Goal: Transaction & Acquisition: Purchase product/service

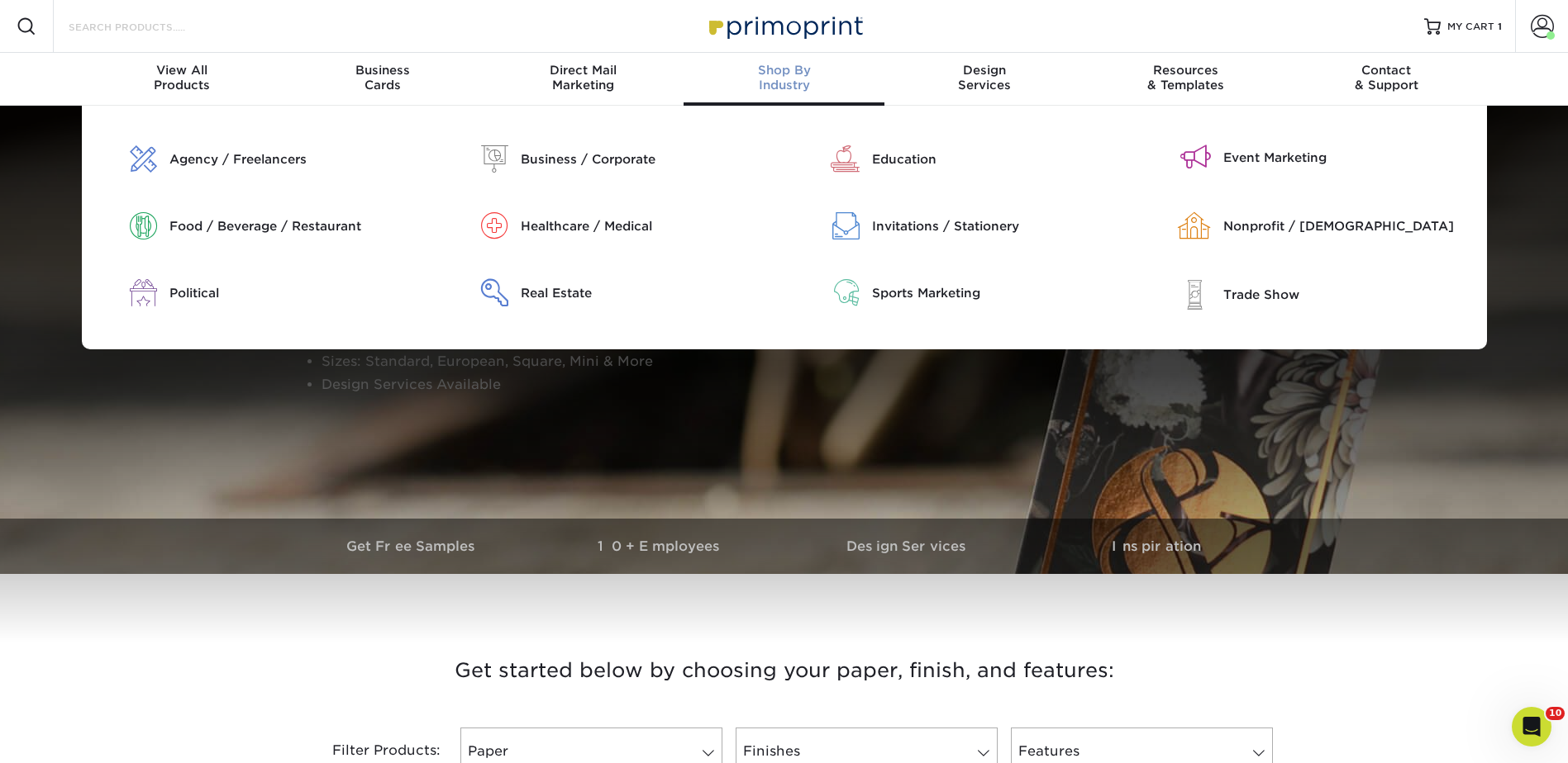
click at [160, 29] on input "Search Products" at bounding box center [147, 27] width 161 height 20
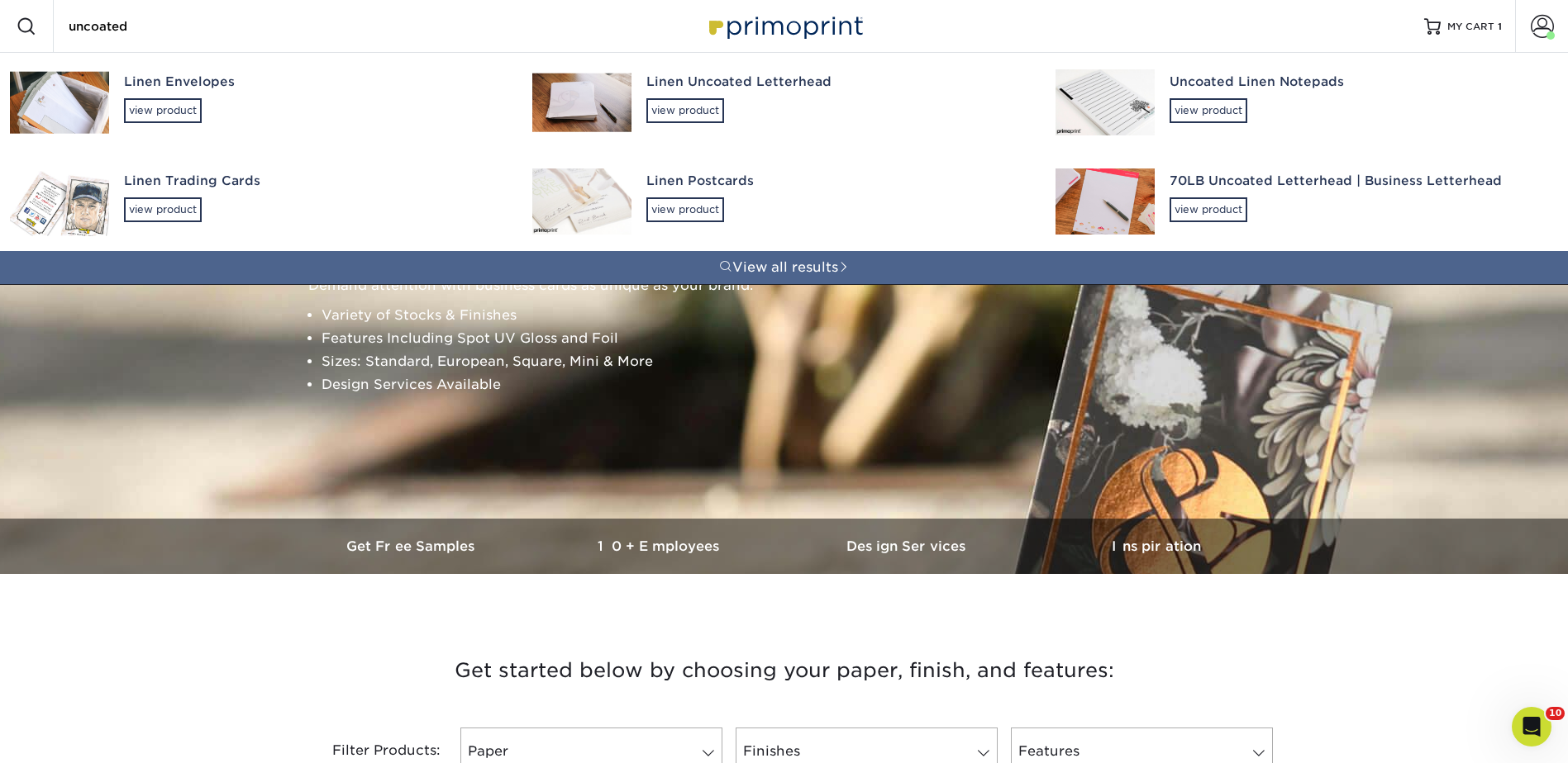
drag, startPoint x: 152, startPoint y: 26, endPoint x: 56, endPoint y: 27, distance: 96.0
click at [56, 27] on div "Search Products uncoated Linen Envelopes view product Linen Uncoated Letterhead…" at bounding box center [140, 26] width 174 height 53
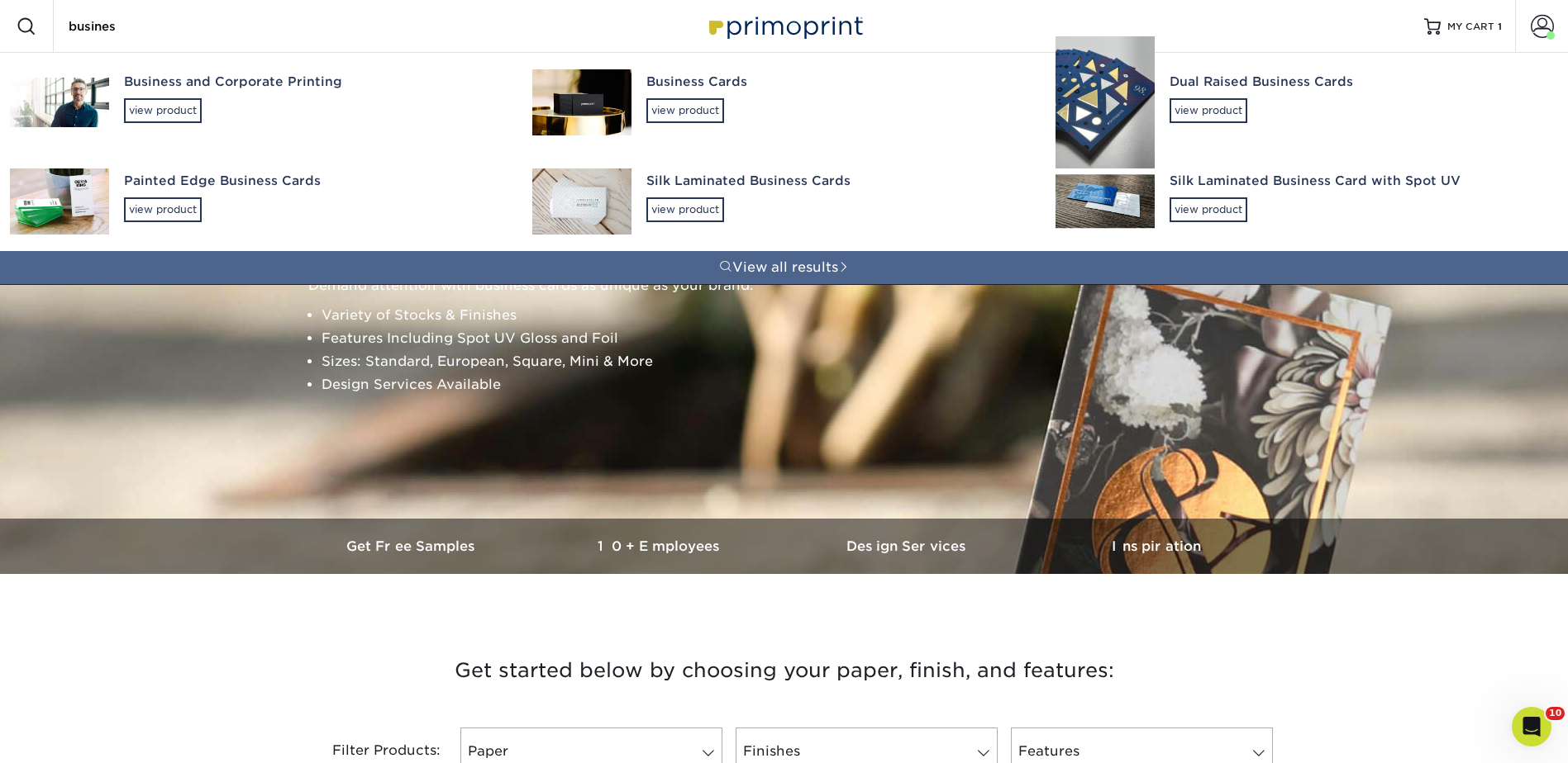
type input "busines"
click at [613, 100] on img at bounding box center [582, 103] width 100 height 66
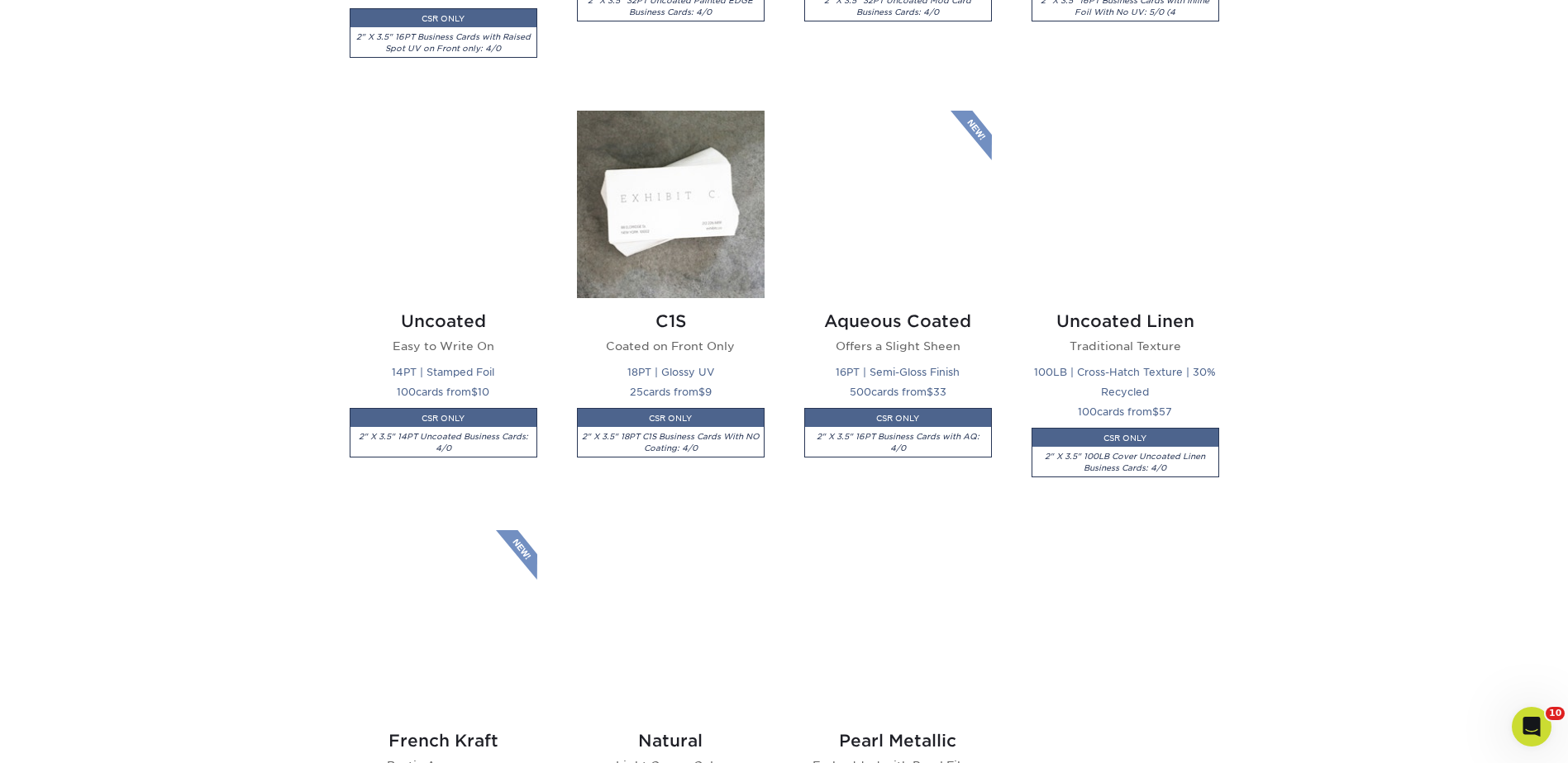
scroll to position [1653, 0]
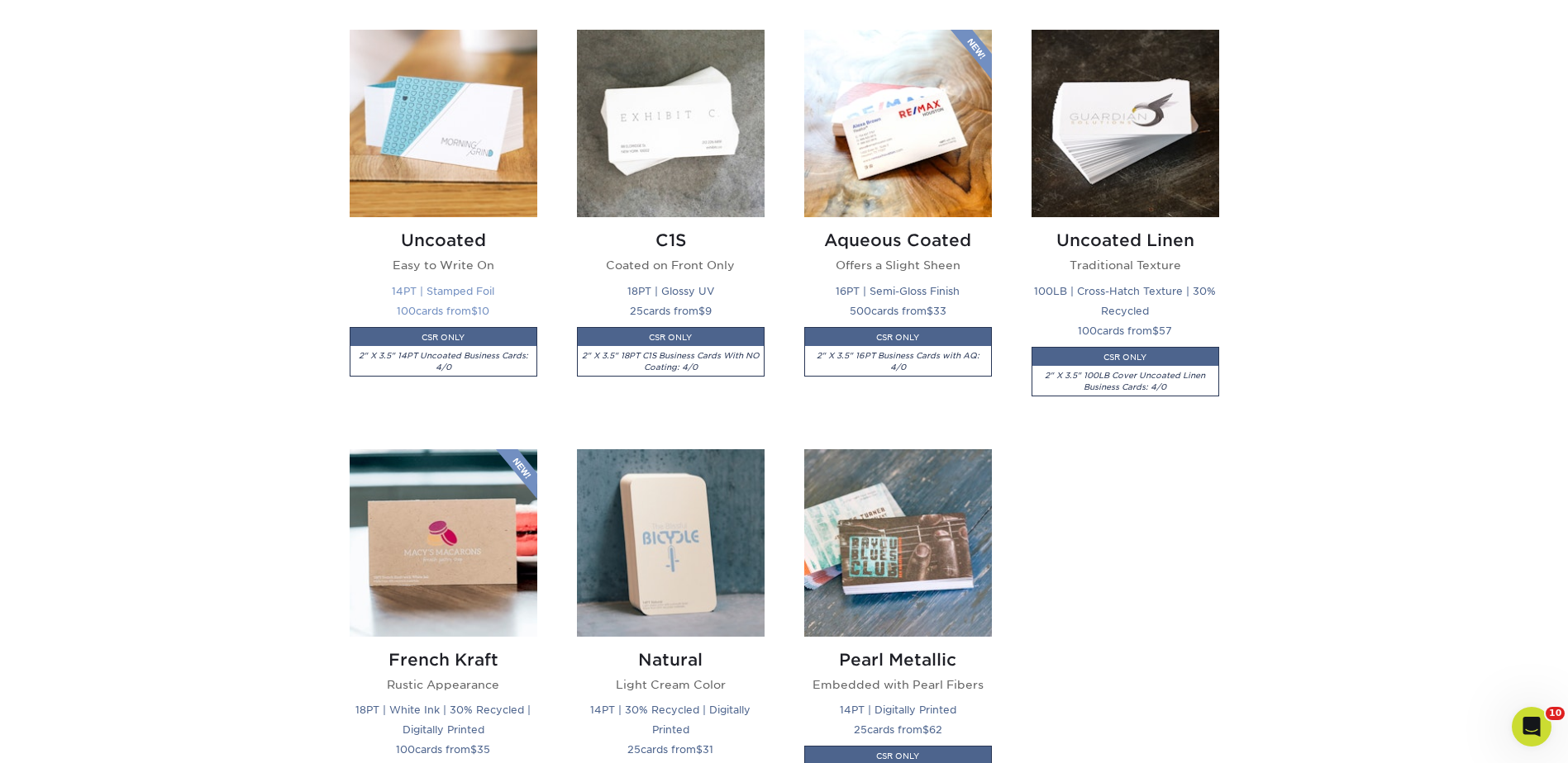
click at [429, 106] on img at bounding box center [443, 124] width 187 height 187
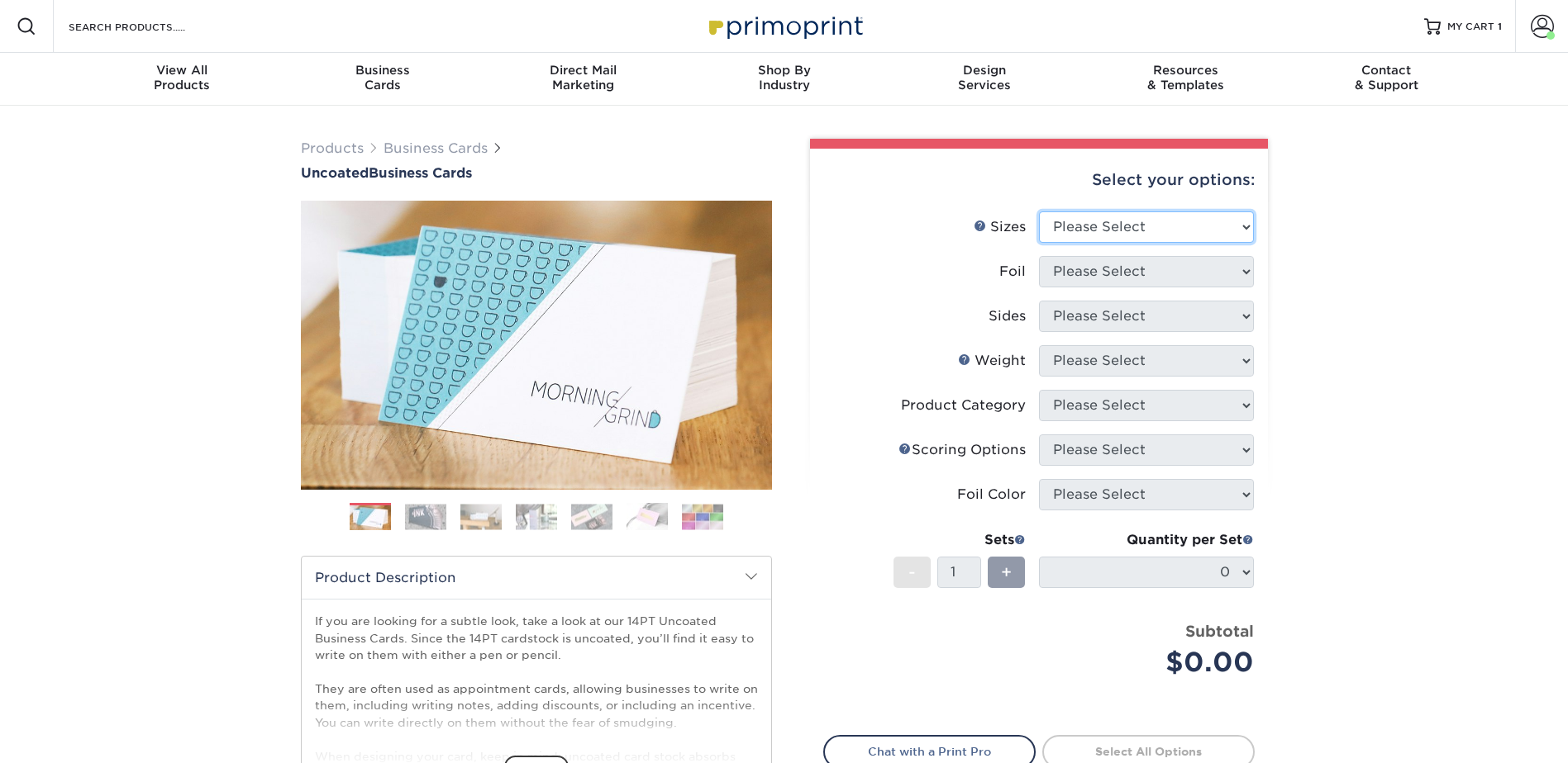
click at [1067, 217] on select "Please Select 1.5" x 3.5" - Mini 1.75" x 3.5" - Mini 2" x 3.5" - Standard 2" x …" at bounding box center [1147, 227] width 215 height 32
select select "2.00x3.50"
click at [1039, 211] on select "Please Select 1.5" x 3.5" - Mini 1.75" x 3.5" - Mini 2" x 3.5" - Standard 2" x …" at bounding box center [1147, 227] width 215 height 32
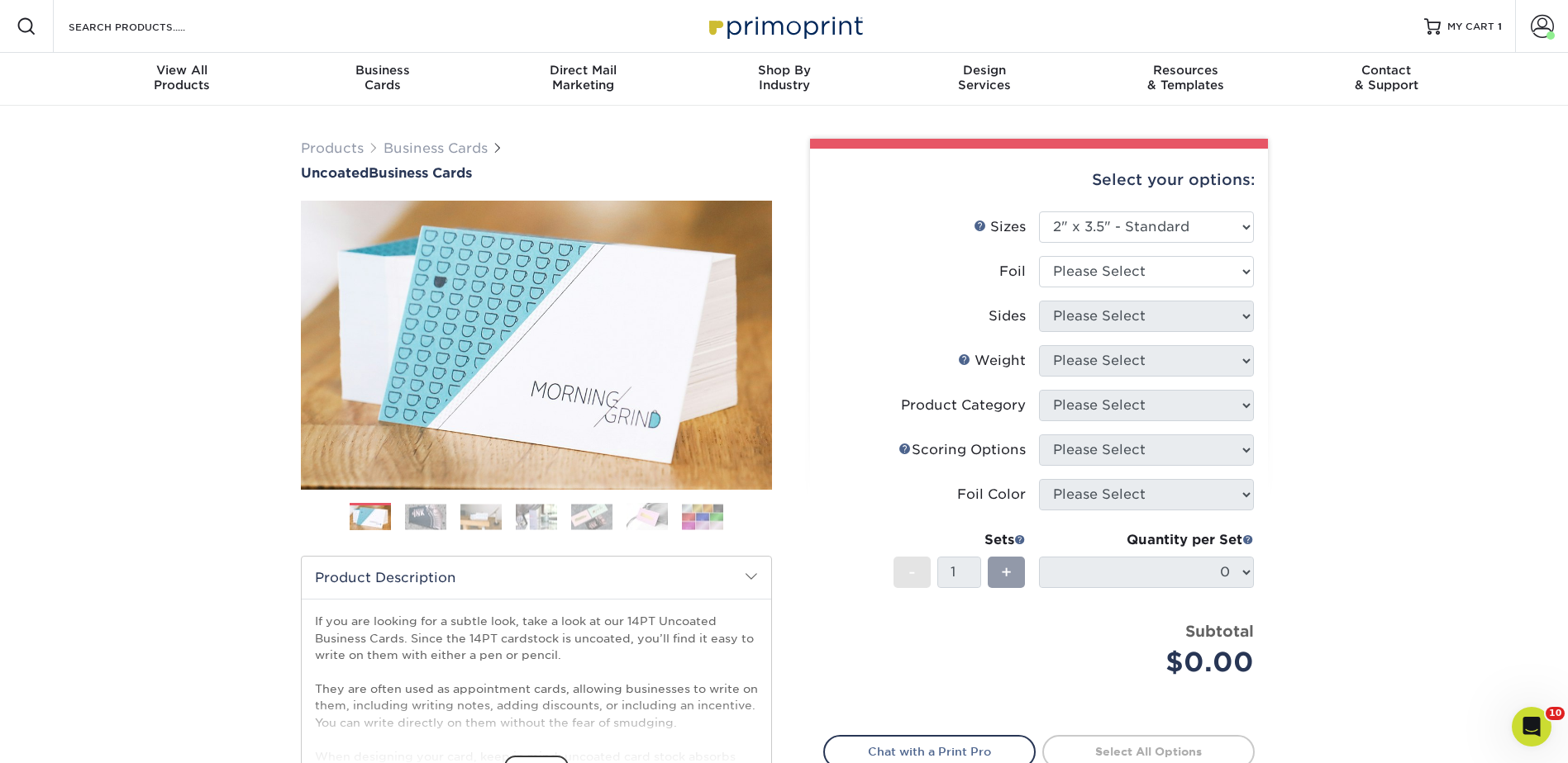
click at [1075, 250] on li "Sizes Help Sizes Please Select 1.5" x 3.5" - Mini 1.75" x 3.5" - Mini 2" x 3.5"…" at bounding box center [1038, 233] width 429 height 45
click at [1074, 269] on select "Please Select Yes No" at bounding box center [1147, 272] width 215 height 32
select select "0"
click at [1039, 256] on select "Please Select Yes No" at bounding box center [1147, 272] width 215 height 32
drag, startPoint x: 1081, startPoint y: 315, endPoint x: 1086, endPoint y: 329, distance: 14.9
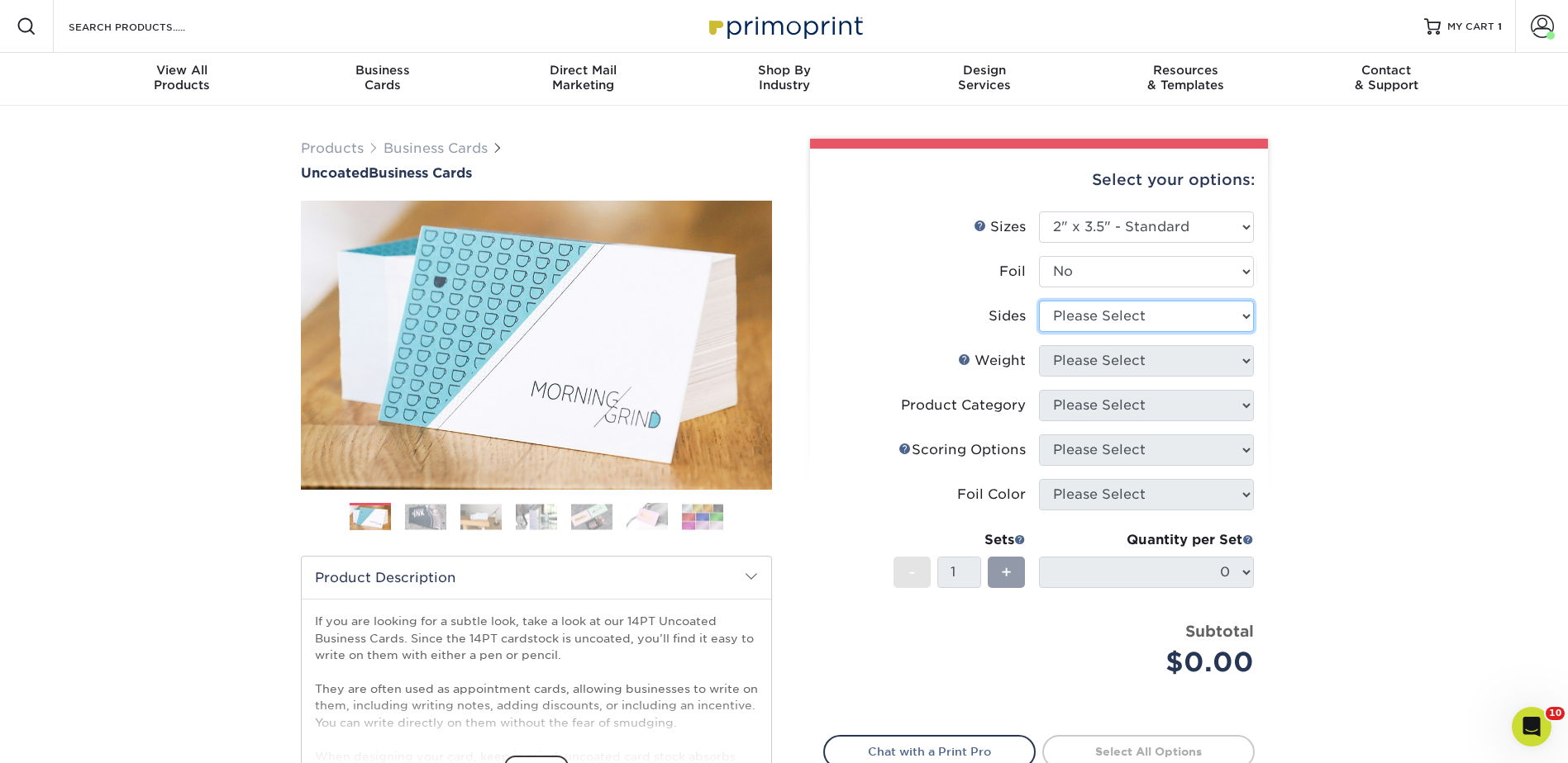
click at [1081, 315] on select "Please Select Print Both Sides Print Front Only" at bounding box center [1147, 317] width 215 height 32
select select "32d3c223-f82c-492b-b915-ba065a00862f"
click at [1039, 301] on select "Please Select Print Both Sides Print Front Only" at bounding box center [1147, 317] width 215 height 32
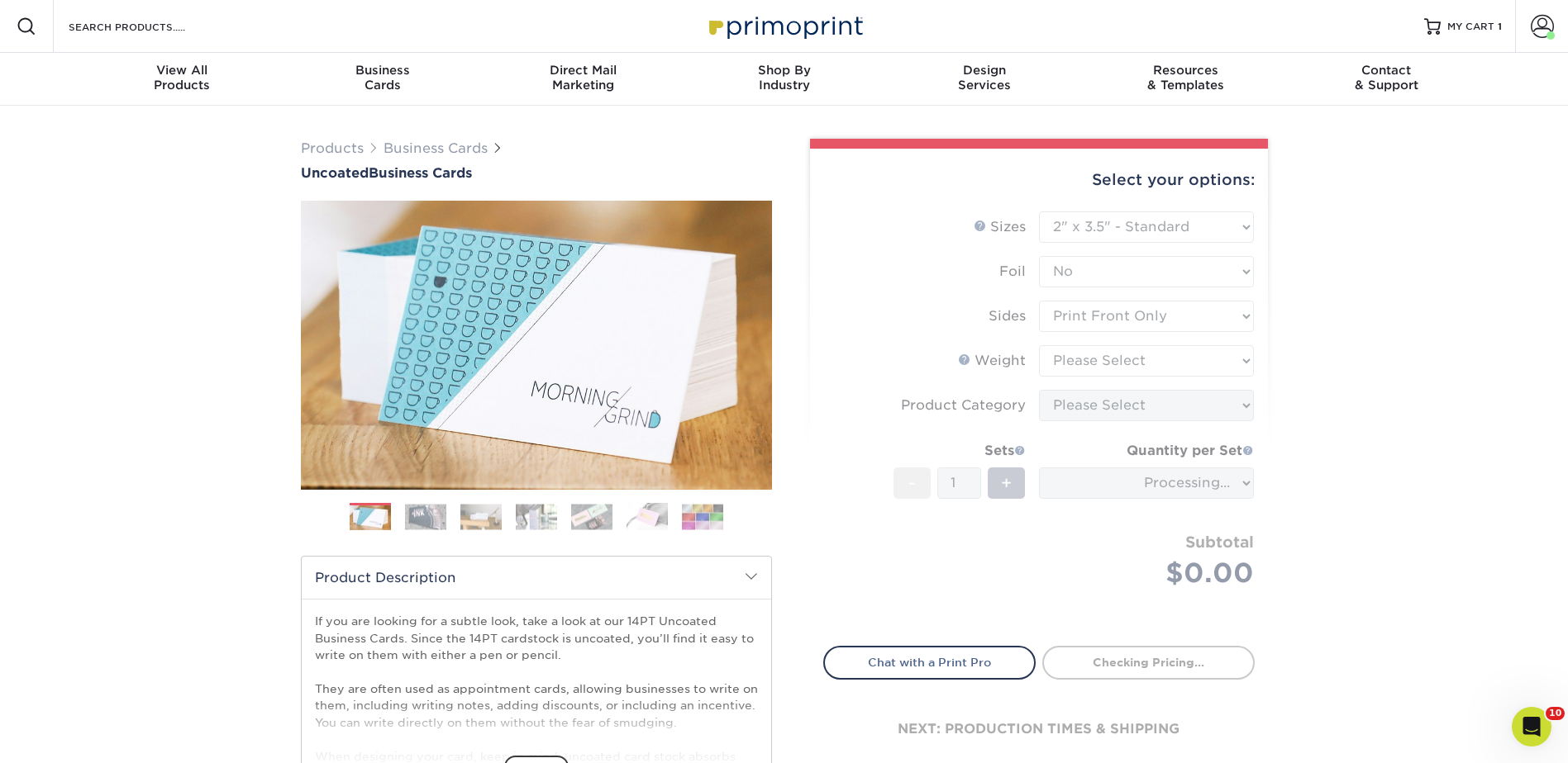
click at [1075, 358] on form "Sizes Help Sizes Please Select 1.5" x 3.5" - Mini 1.75" x 3.5" - Mini 2" x 3.5"…" at bounding box center [1038, 418] width 431 height 415
click at [1074, 364] on form "Sizes Help Sizes Please Select 1.5" x 3.5" - Mini 1.75" x 3.5" - Mini 2" x 3.5"…" at bounding box center [1038, 418] width 431 height 415
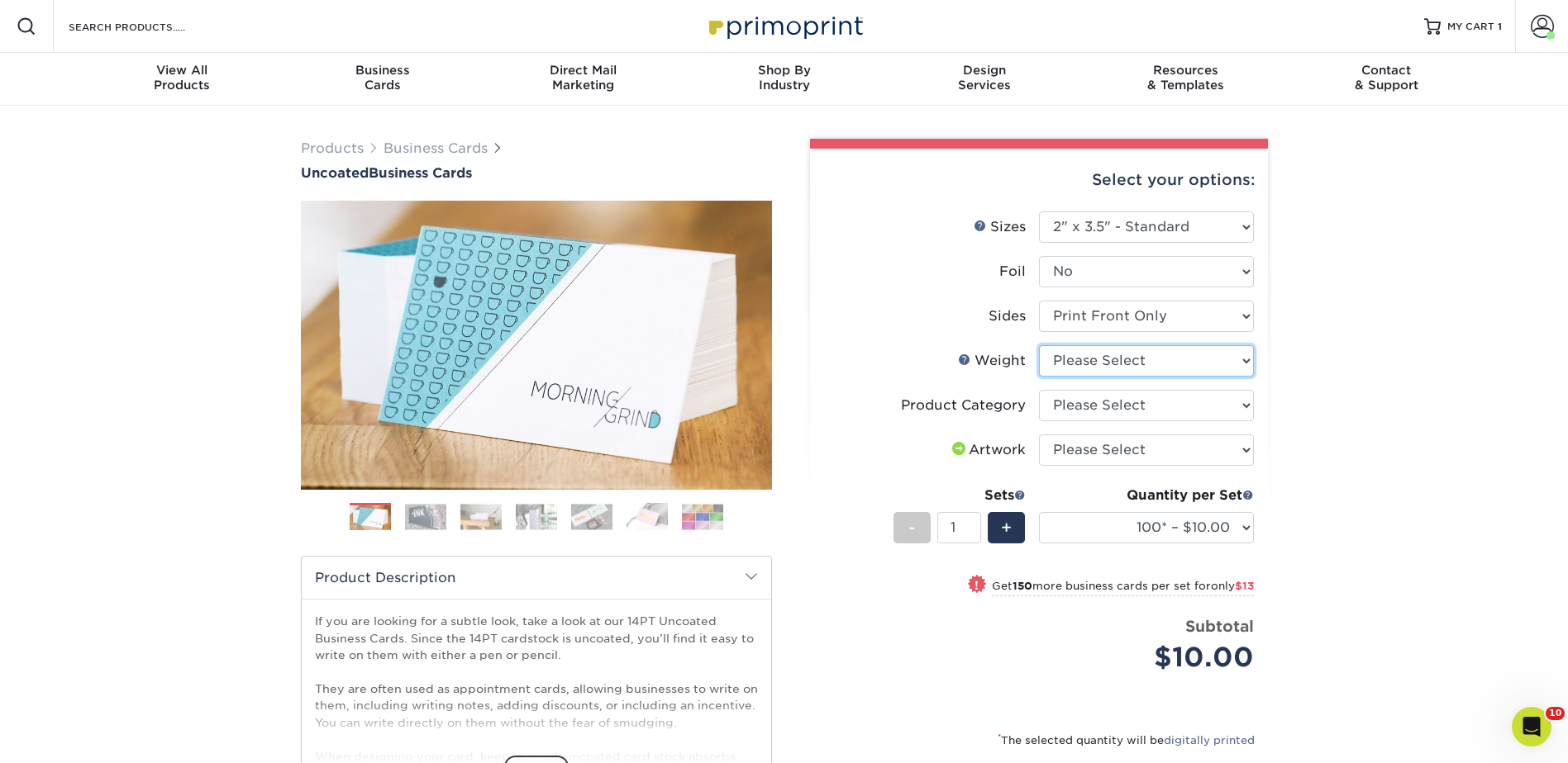
click at [1076, 358] on select "Please Select 14PT Uncoated" at bounding box center [1147, 362] width 215 height 32
select select "14PT Uncoated"
click at [1039, 346] on select "Please Select 14PT Uncoated" at bounding box center [1147, 362] width 215 height 32
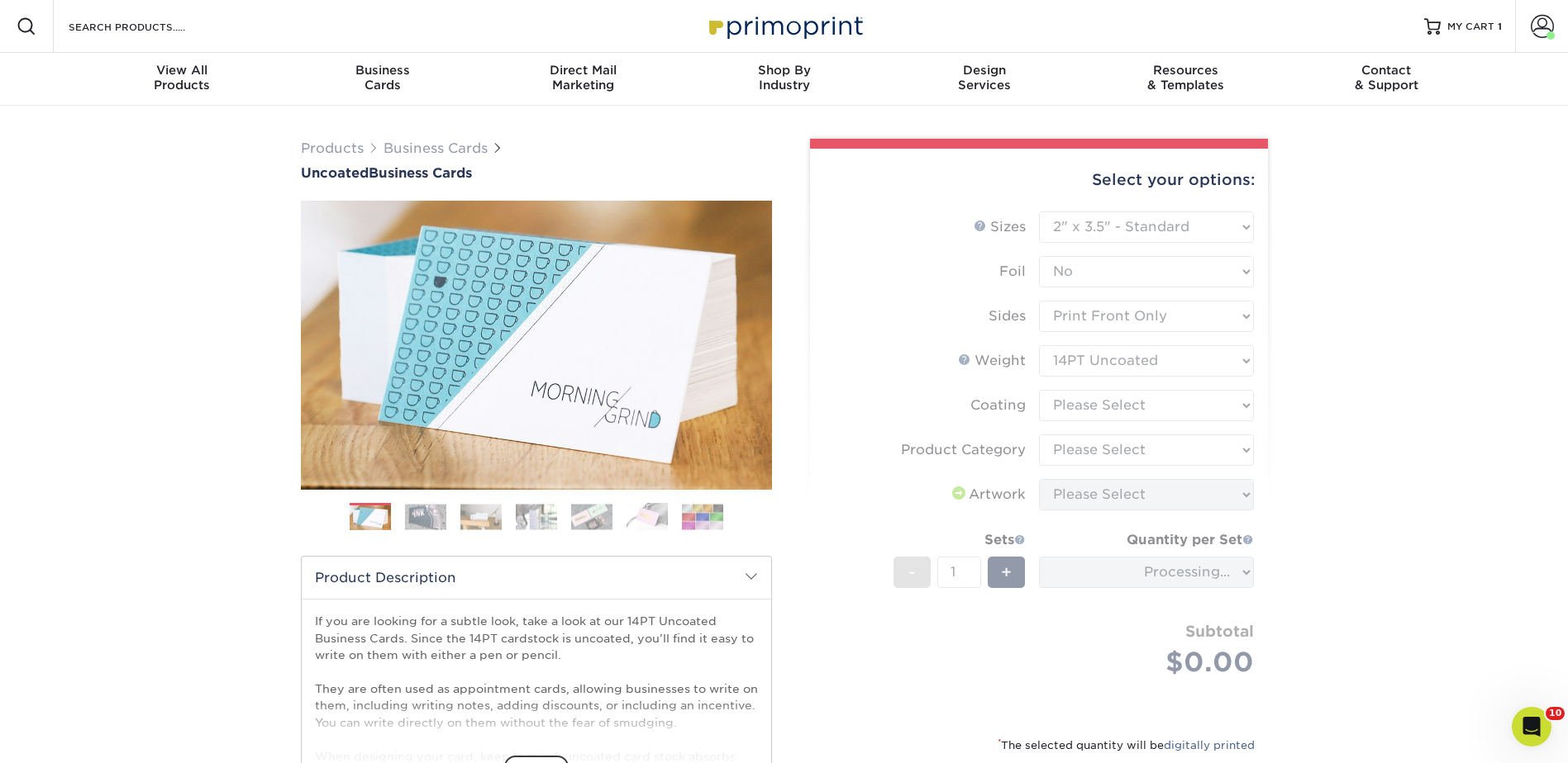
click at [1083, 402] on form "Sizes Help Sizes Please Select 1.5" x 3.5" - Mini 1.75" x 3.5" - Mini 2" x 3.5"…" at bounding box center [1038, 463] width 431 height 505
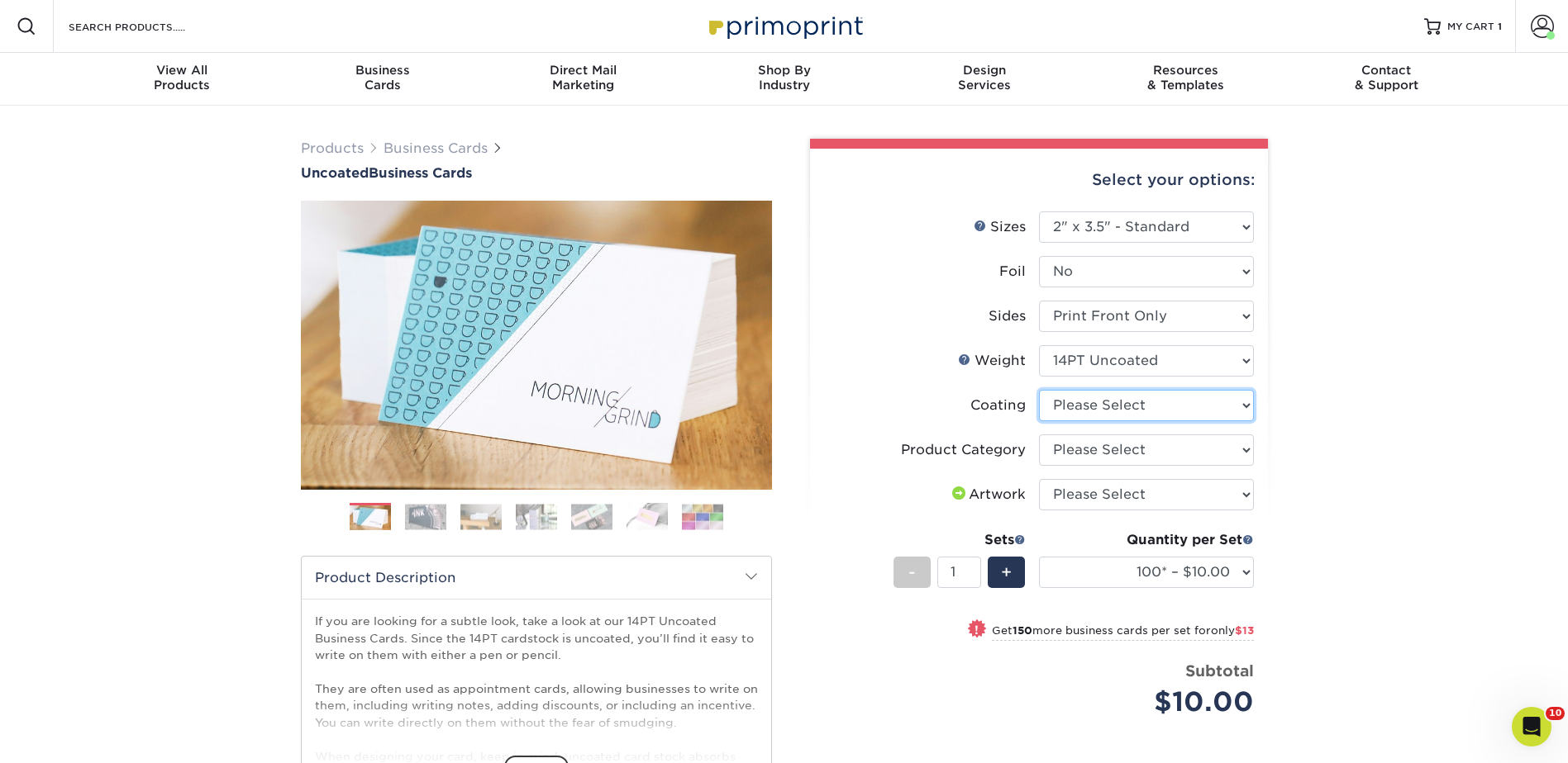
click at [1083, 402] on select at bounding box center [1147, 406] width 215 height 32
select select "3e7618de-abca-4bda-9f97-8b9129e913d8"
click at [1039, 390] on select at bounding box center [1147, 406] width 215 height 32
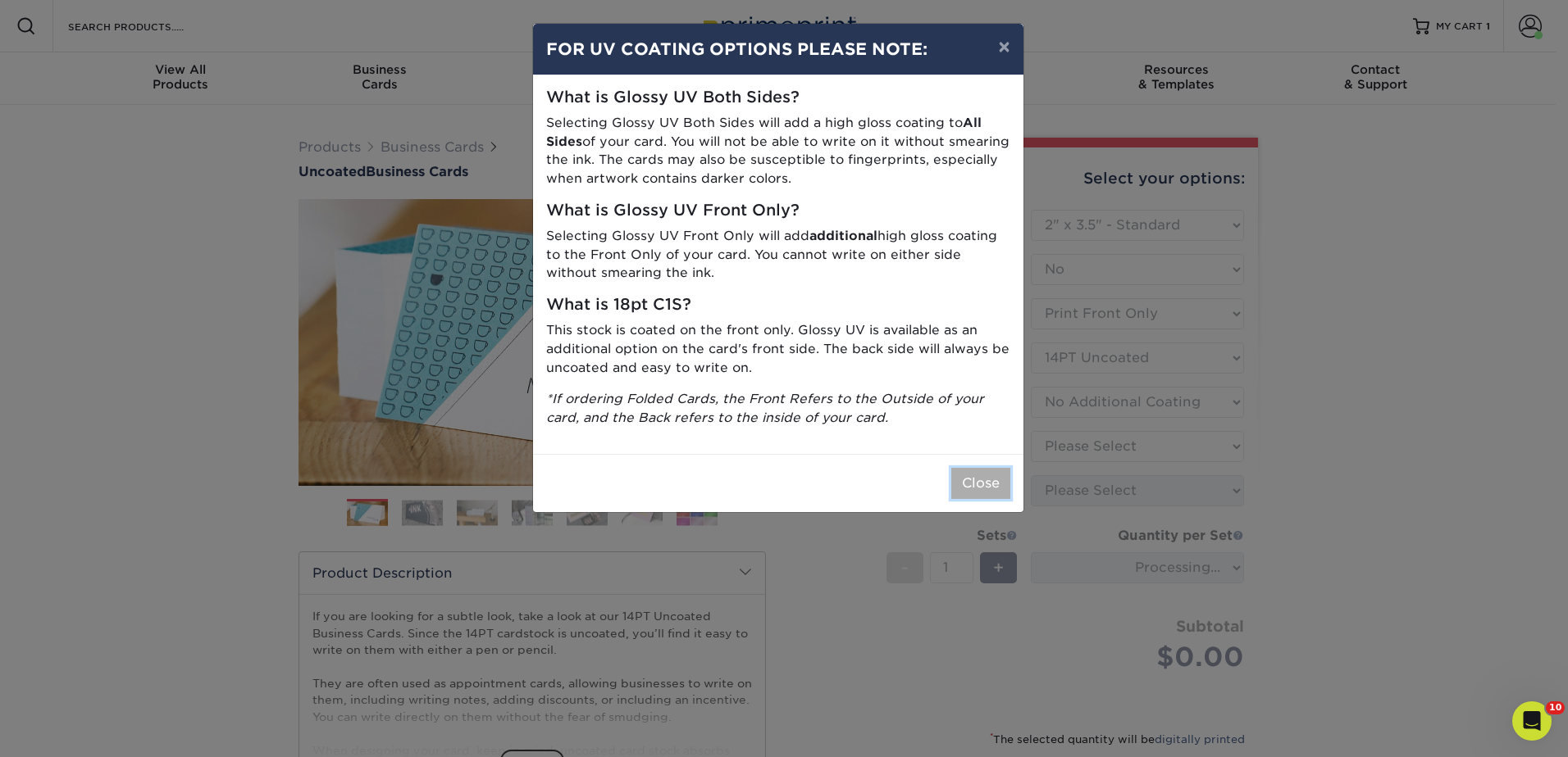
click at [977, 476] on button "Close" at bounding box center [981, 484] width 59 height 32
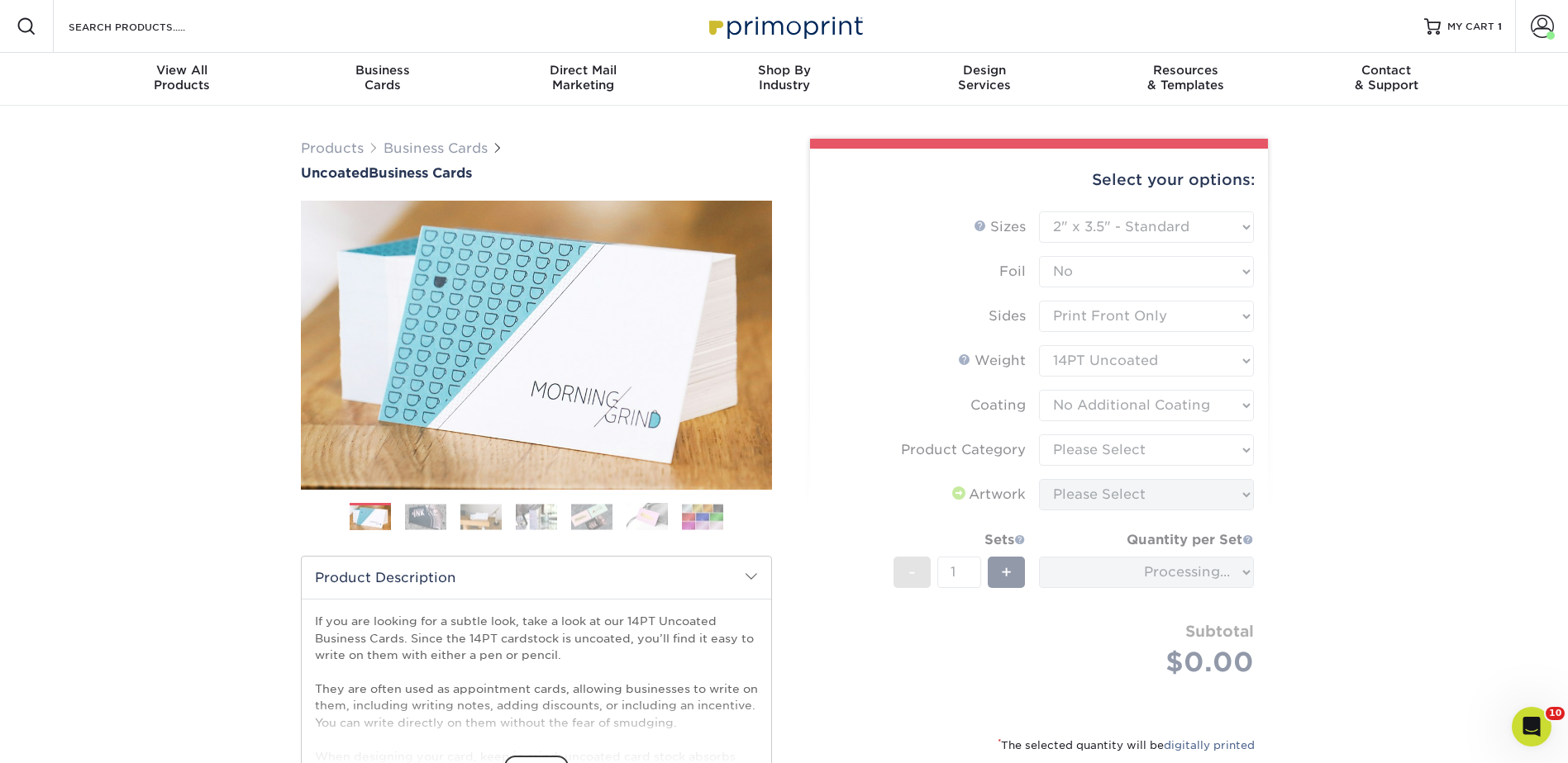
click at [1094, 444] on form "Sizes Help Sizes Please Select 1.5" x 3.5" - Mini 1.75" x 3.5" - Mini 2" x 3.5"…" at bounding box center [1038, 463] width 431 height 505
click at [1094, 449] on form "Sizes Help Sizes Please Select 1.5" x 3.5" - Mini 1.75" x 3.5" - Mini 2" x 3.5"…" at bounding box center [1038, 463] width 431 height 505
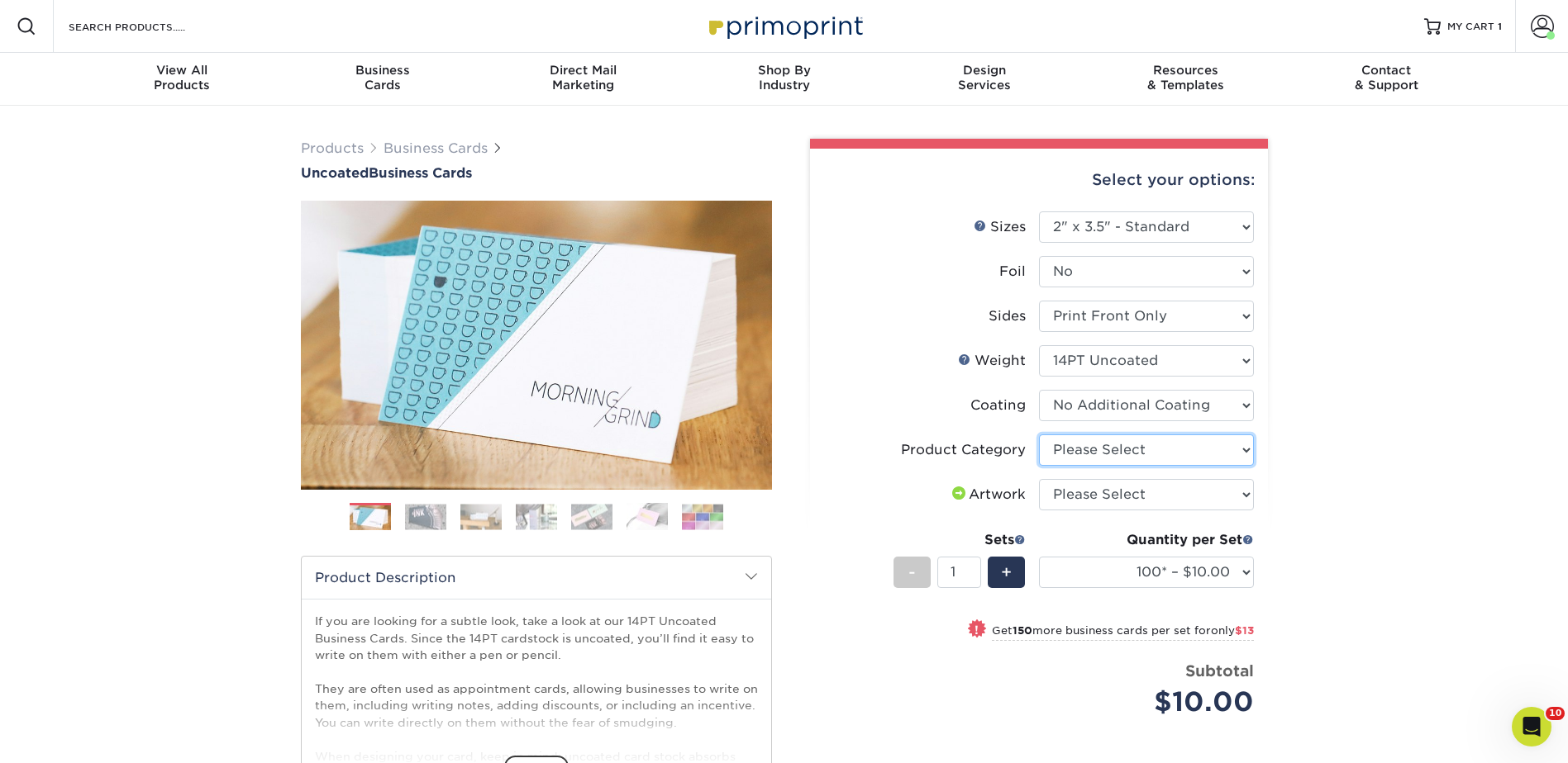
click at [1094, 449] on select "Please Select Business Cards" at bounding box center [1147, 450] width 215 height 32
select select "3b5148f1-0588-4f88-a218-97bcfdce65c1"
click at [1039, 434] on select "Please Select Business Cards" at bounding box center [1147, 450] width 215 height 32
drag, startPoint x: 1094, startPoint y: 492, endPoint x: 1094, endPoint y: 504, distance: 12.0
click at [1094, 492] on select "Please Select I will upload files I need a design - $100" at bounding box center [1147, 495] width 215 height 32
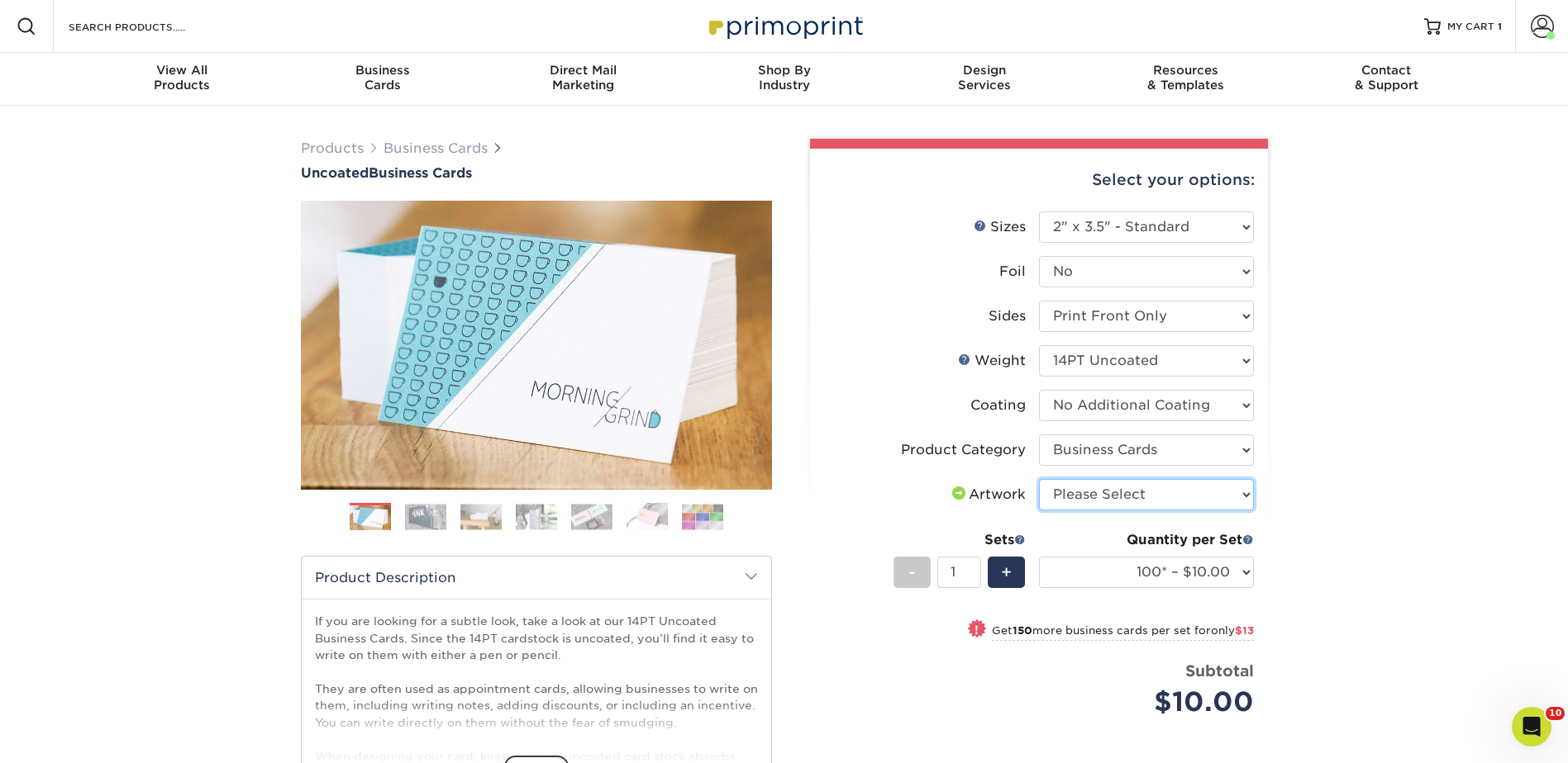
select select "upload"
click at [1039, 479] on select "Please Select I will upload files I need a design - $100" at bounding box center [1147, 495] width 215 height 32
click at [1107, 573] on select "100* – $10.00 250* – $23.00 500 – $46.00 1000 – $57.00 2500 – $122.00 5000 – $1…" at bounding box center [1147, 573] width 215 height 32
click at [1152, 579] on select "100* – $10.00 250* – $23.00 500 – $46.00 1000 – $57.00 2500 – $122.00 5000 – $1…" at bounding box center [1147, 573] width 215 height 32
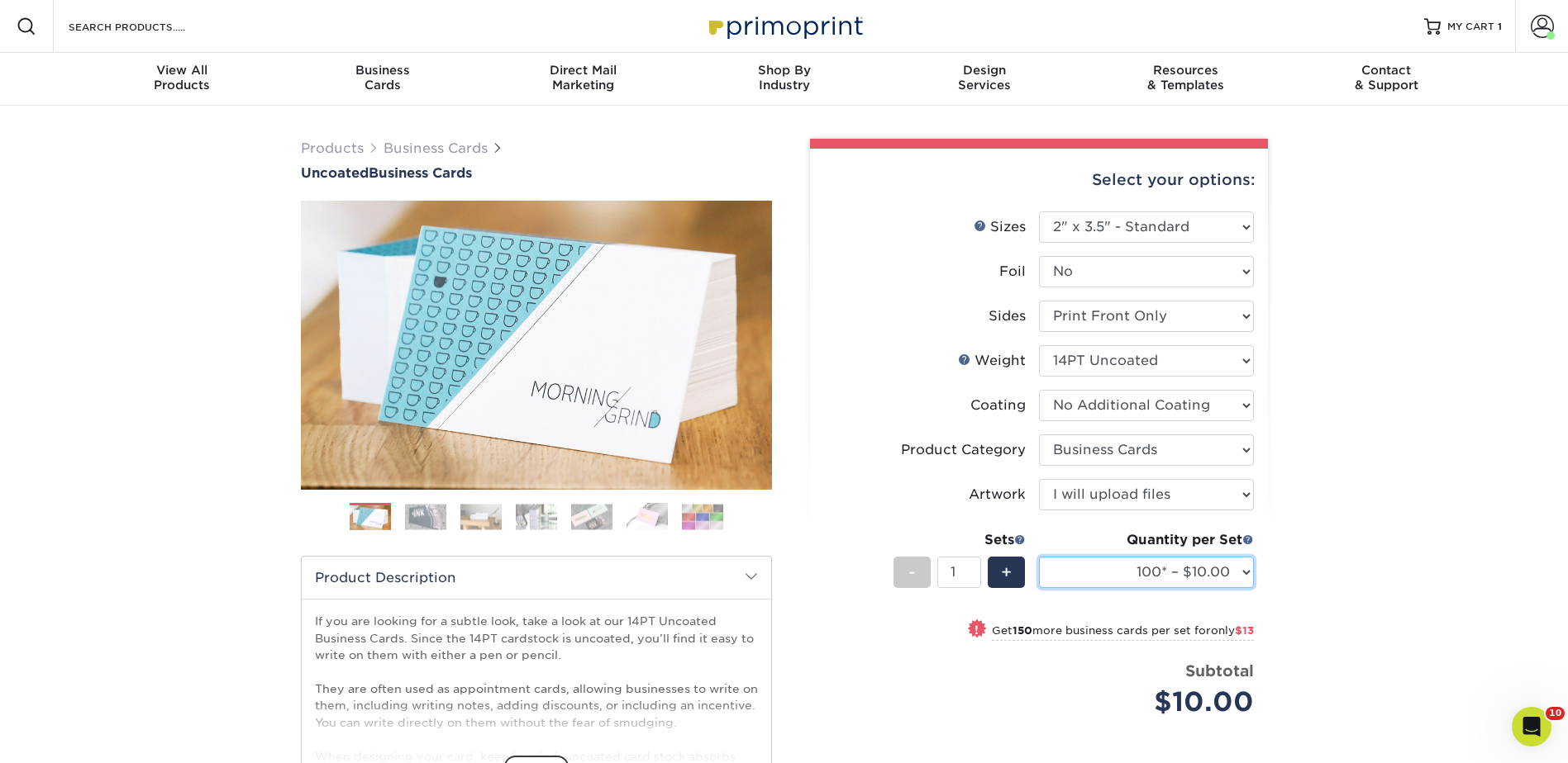
select select "250* – $23.00"
click at [1039, 557] on select "100* – $10.00 250* – $23.00 500 – $46.00 1000 – $57.00 2500 – $122.00 5000 – $1…" at bounding box center [1147, 573] width 215 height 32
click at [1093, 308] on select "Please Select Print Both Sides Print Front Only" at bounding box center [1147, 317] width 215 height 32
select select "13abbda7-1d64-4f25-8bb2-c179b224825d"
click at [1039, 301] on select "Please Select Print Both Sides Print Front Only" at bounding box center [1147, 317] width 215 height 32
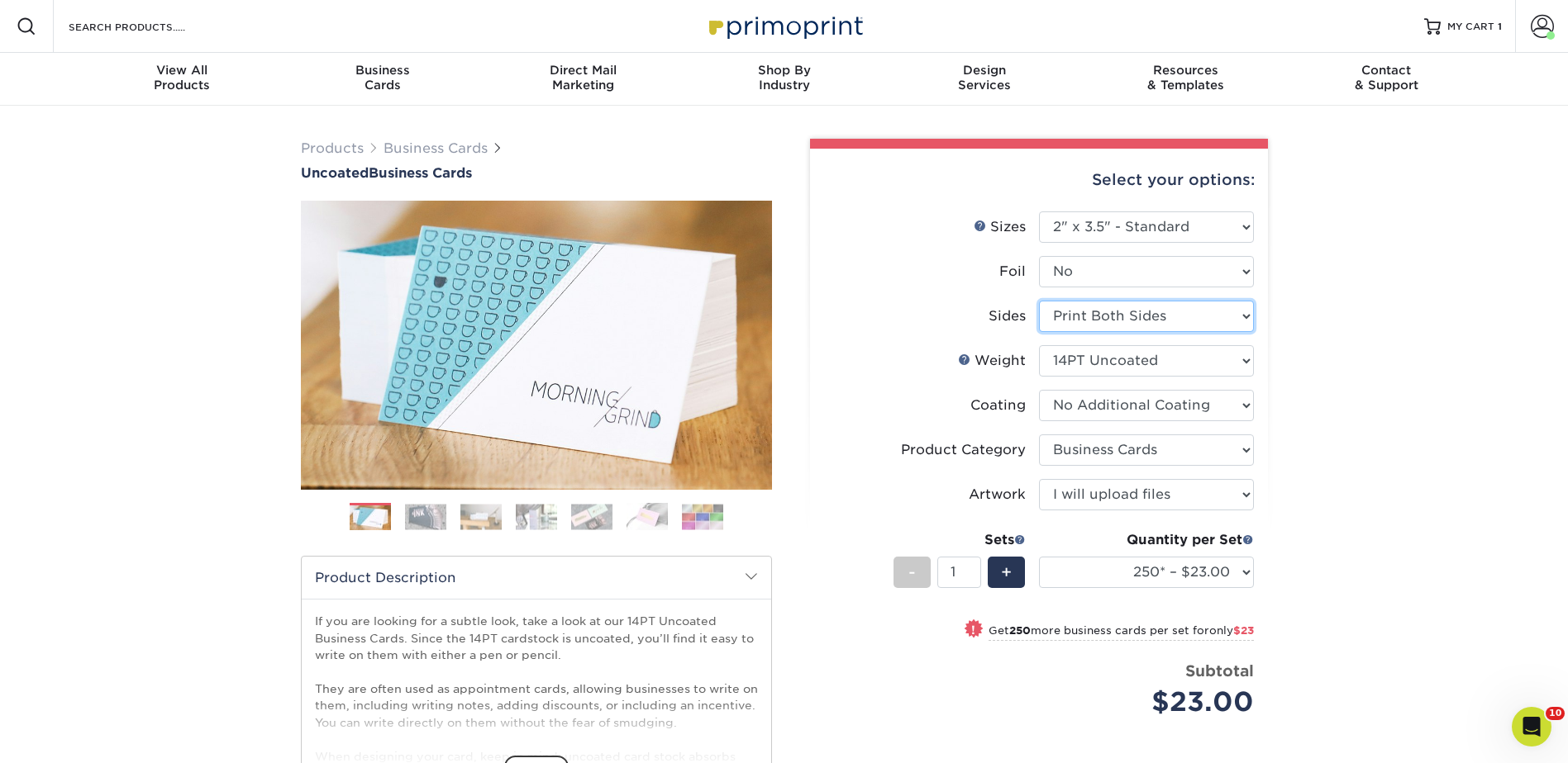
select select "-1"
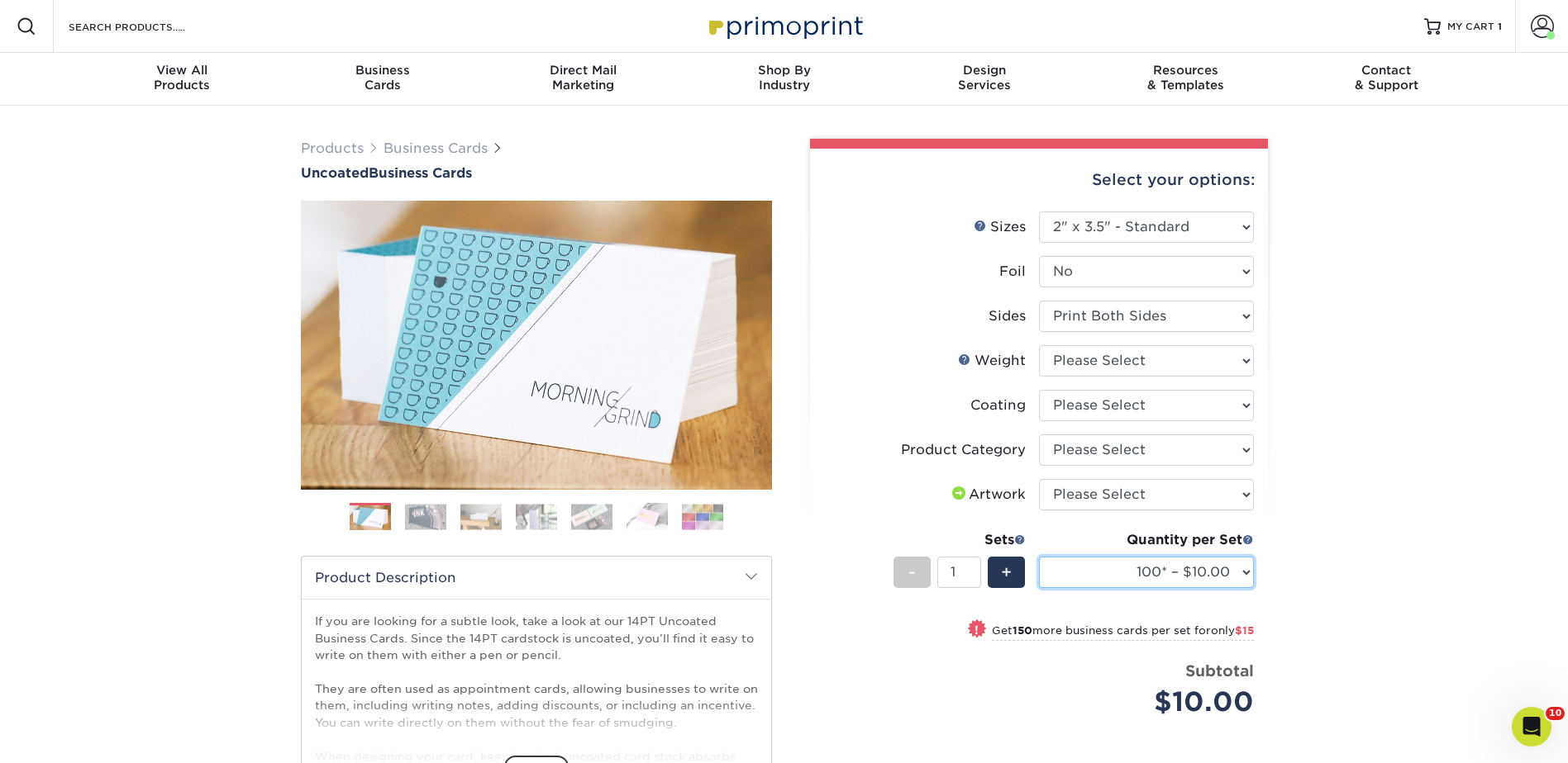
click at [1173, 567] on select "100* – $10.00 250* – $25.00 500 – $50.00 1000 – $72.00 2500 – $125.00 5000 – $1…" at bounding box center [1147, 573] width 215 height 32
select select "250* – $25.00"
click at [1039, 557] on select "100* – $10.00 250* – $25.00 500 – $50.00 1000 – $72.00 2500 – $125.00 5000 – $1…" at bounding box center [1147, 573] width 215 height 32
click at [1152, 570] on select "100* – $10.00 250* – $25.00 500 – $50.00 1000 – $72.00 2500 – $125.00 5000 – $1…" at bounding box center [1147, 573] width 215 height 32
click at [1094, 574] on select "100* – $10.00 250* – $25.00 500 – $50.00 1000 – $72.00 2500 – $125.00 5000 – $1…" at bounding box center [1147, 573] width 215 height 32
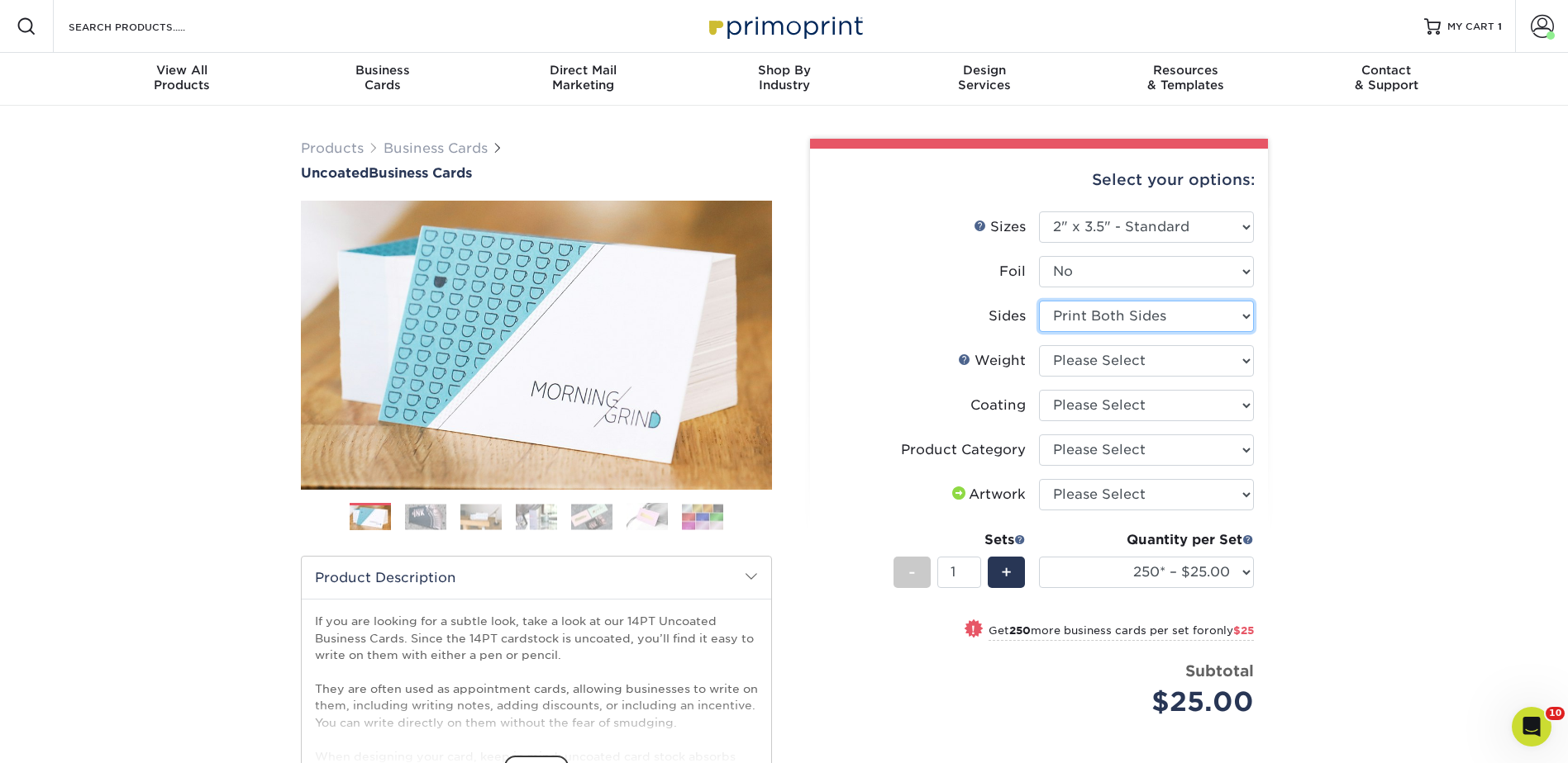
drag, startPoint x: 1077, startPoint y: 307, endPoint x: 1080, endPoint y: 322, distance: 15.3
click at [1077, 307] on select "Please Select Print Both Sides Print Front Only" at bounding box center [1147, 317] width 215 height 32
select select "32d3c223-f82c-492b-b915-ba065a00862f"
click at [1039, 301] on select "Please Select Print Both Sides Print Front Only" at bounding box center [1147, 317] width 215 height 32
select select "-1"
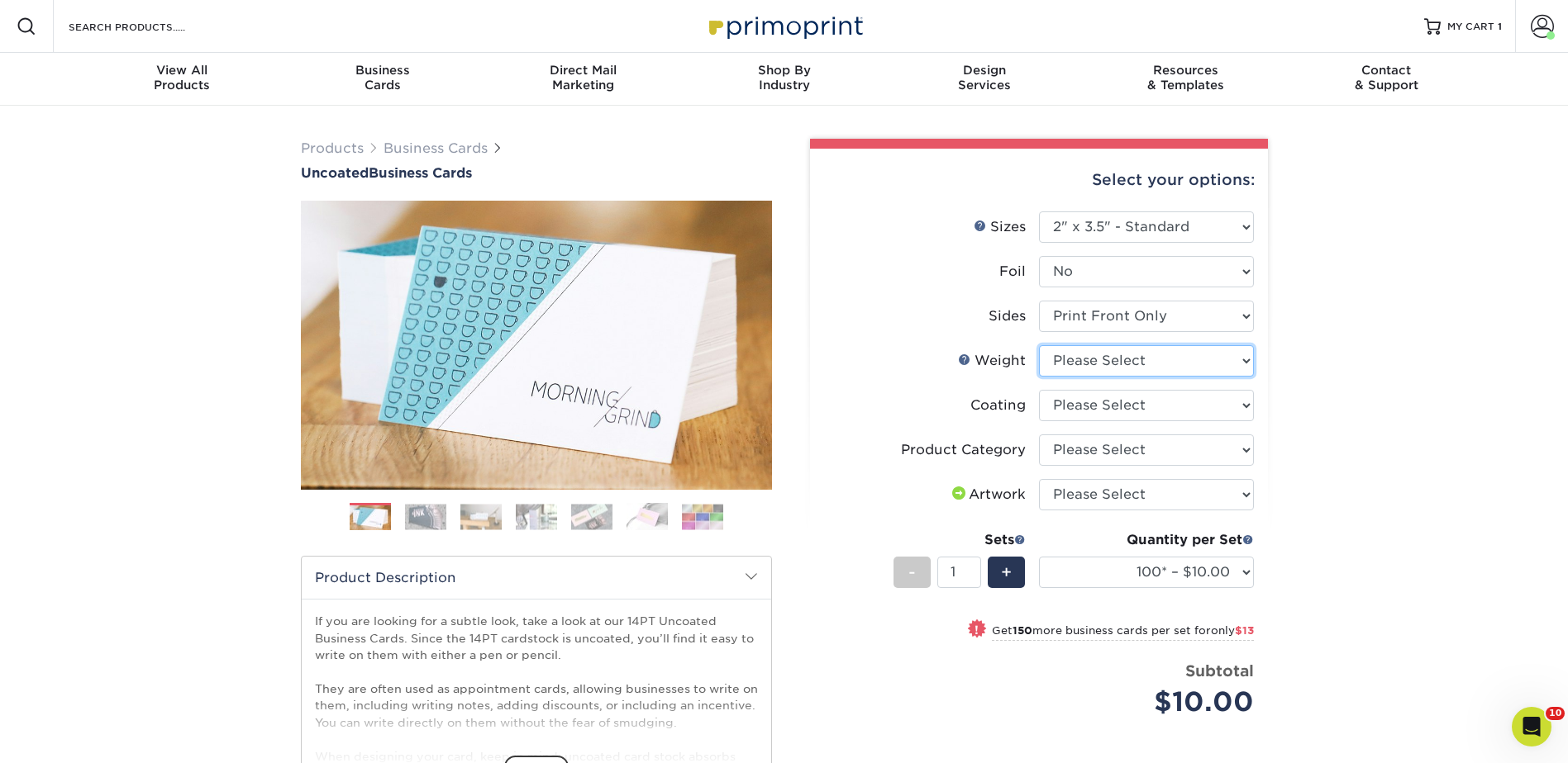
click at [1096, 357] on select "Please Select 14PT Uncoated" at bounding box center [1147, 362] width 215 height 32
select select "14PT Uncoated"
click at [1039, 346] on select "Please Select 14PT Uncoated" at bounding box center [1147, 362] width 215 height 32
click at [1091, 399] on select at bounding box center [1147, 406] width 215 height 32
select select "3e7618de-abca-4bda-9f97-8b9129e913d8"
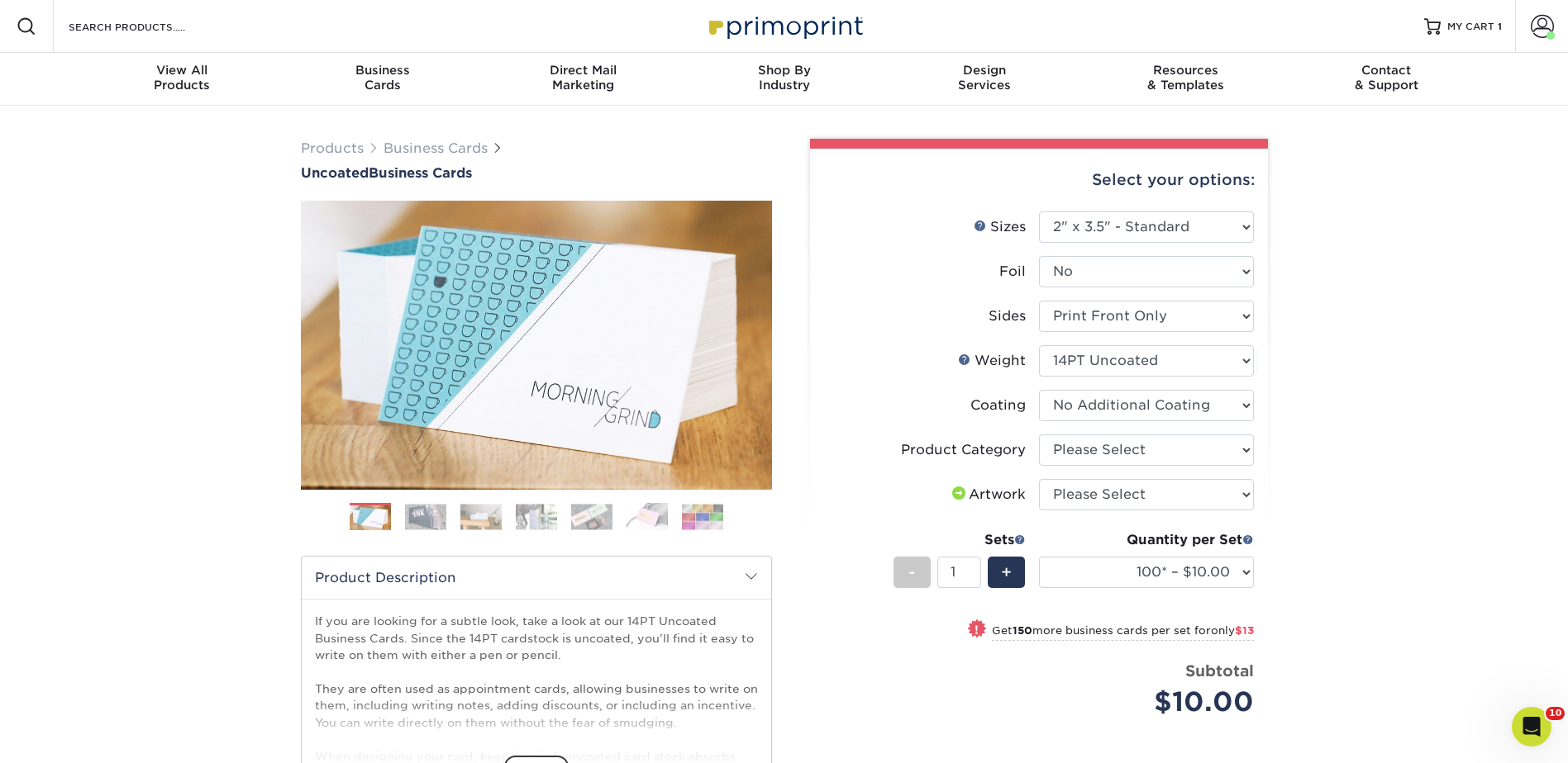
click at [1039, 390] on select at bounding box center [1147, 406] width 215 height 32
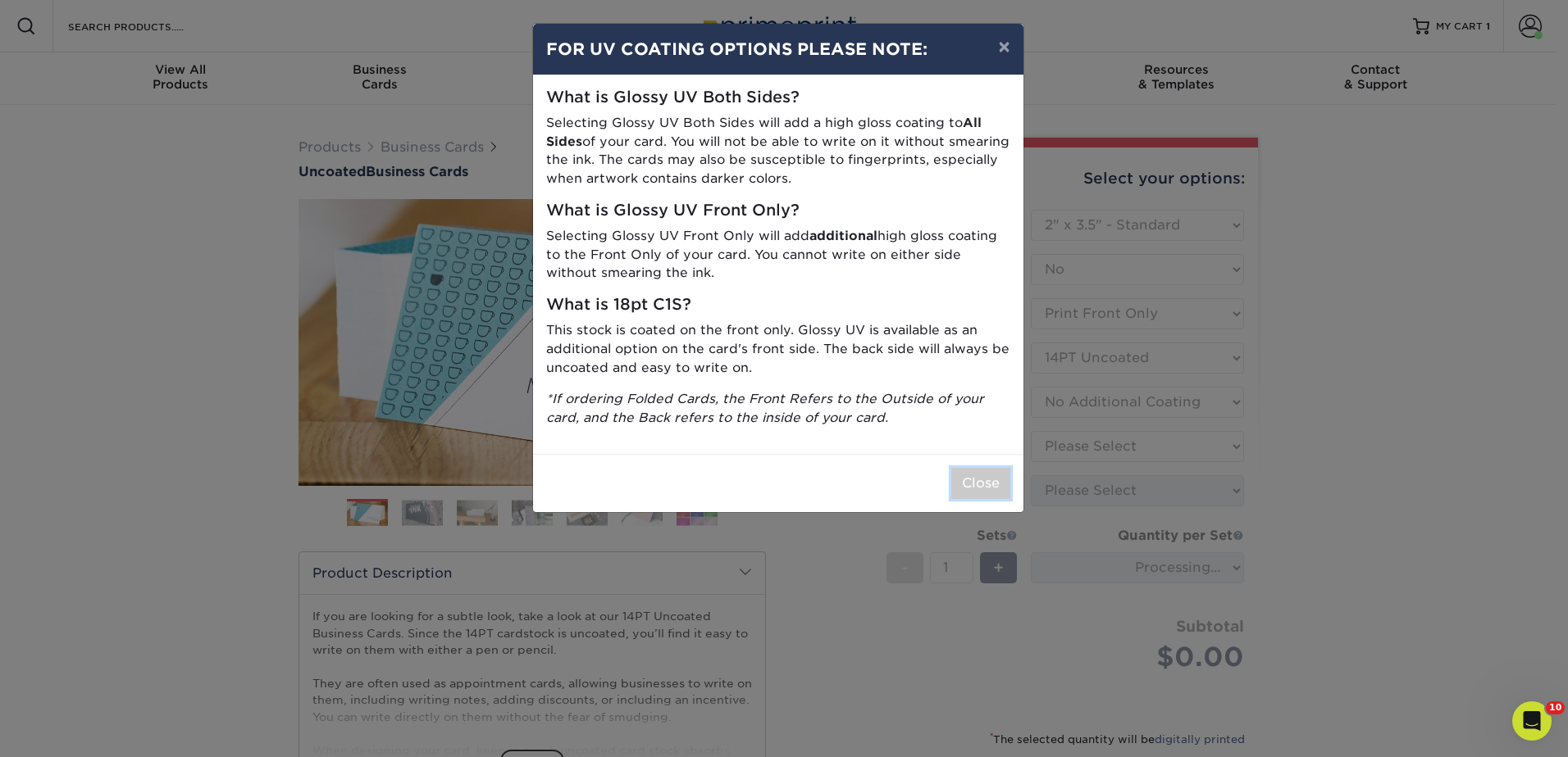
click at [999, 474] on button "Close" at bounding box center [981, 484] width 59 height 32
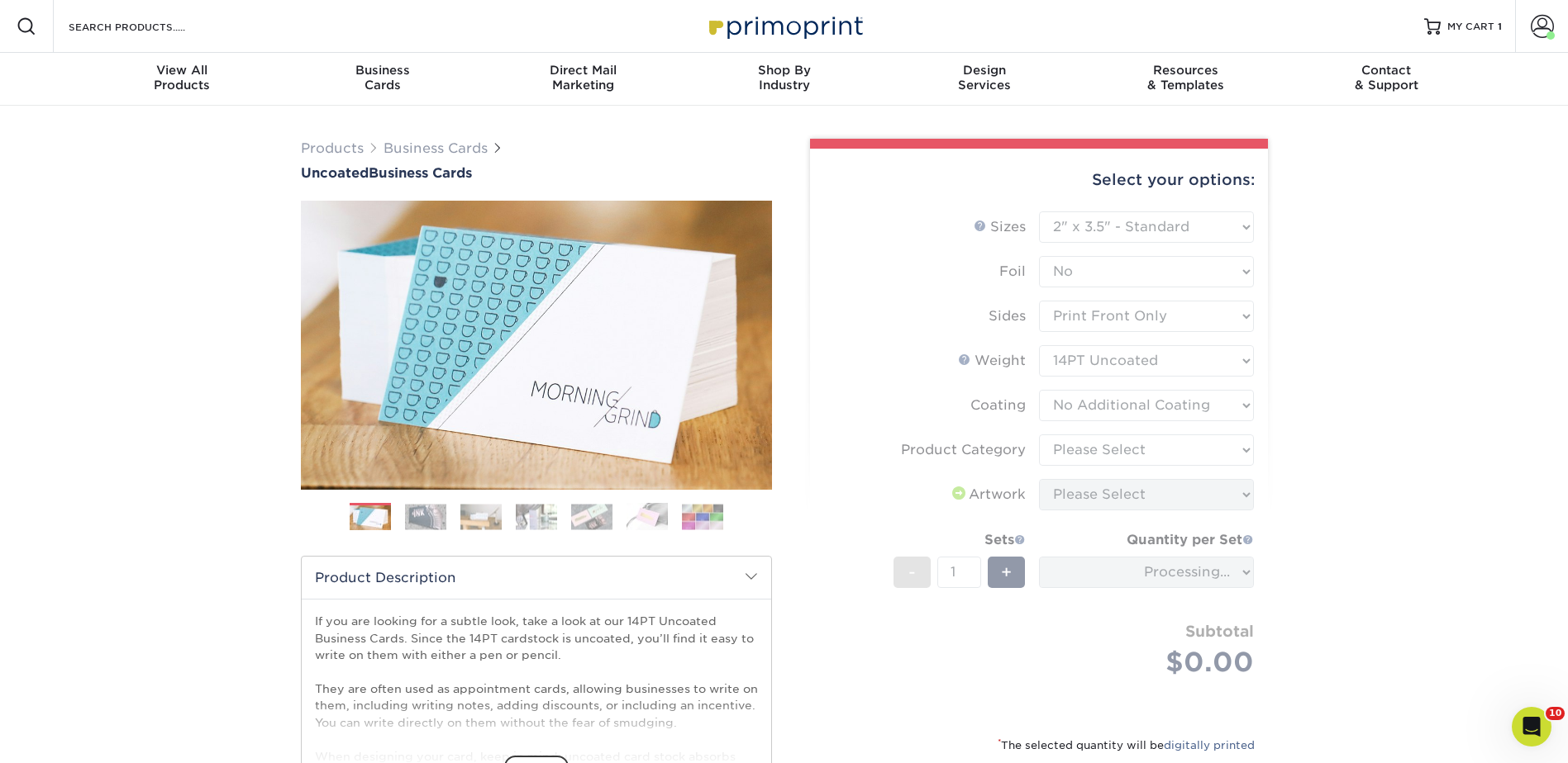
click at [1099, 442] on form "Sizes Help Sizes Please Select 1.5" x 3.5" - Mini 1.75" x 3.5" - Mini 2" x 3.5"…" at bounding box center [1038, 463] width 431 height 505
click at [1097, 448] on form "Sizes Help Sizes Please Select 1.5" x 3.5" - Mini 1.75" x 3.5" - Mini 2" x 3.5"…" at bounding box center [1038, 463] width 431 height 505
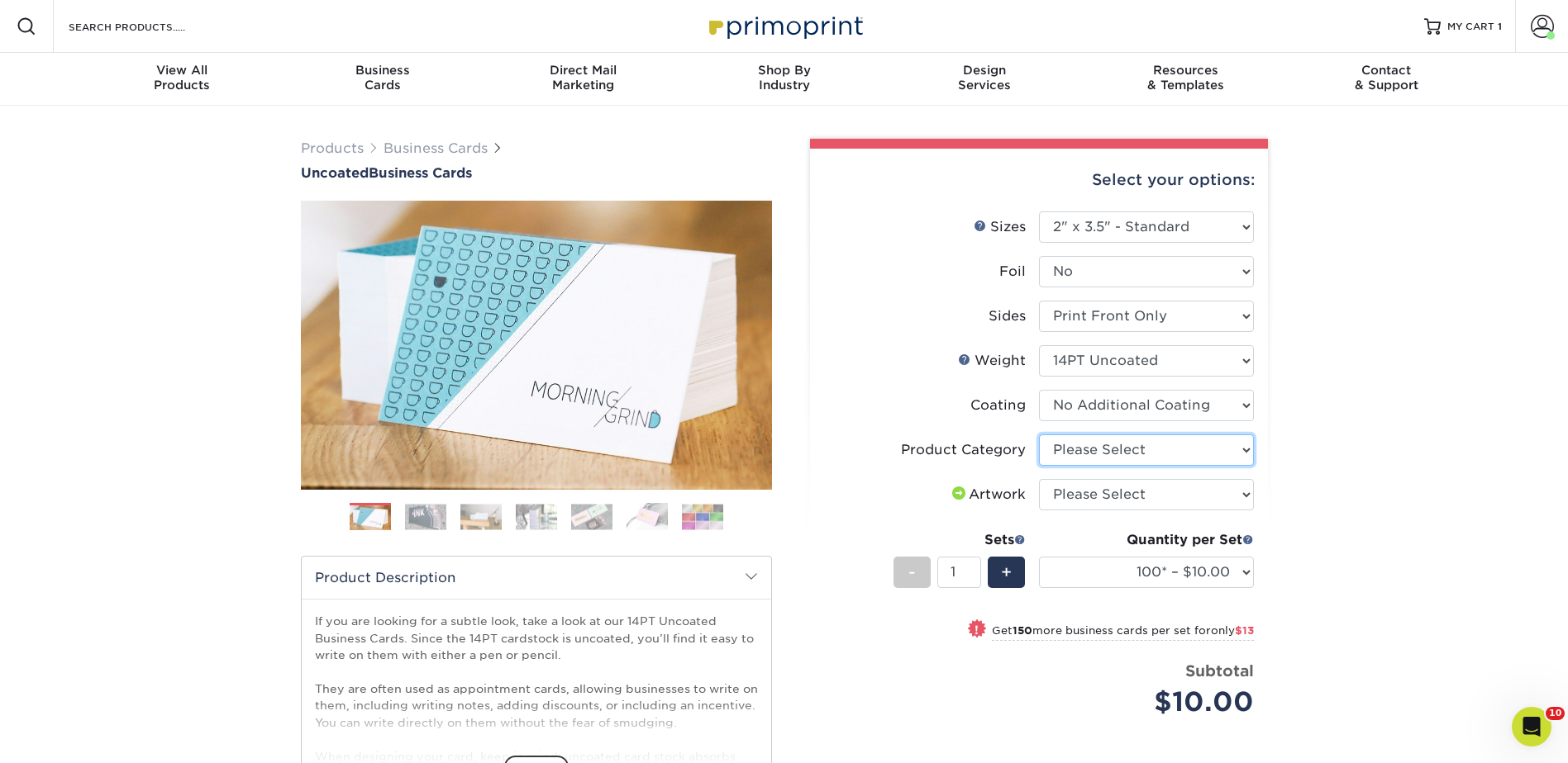
click at [1093, 448] on select "Please Select Business Cards" at bounding box center [1147, 450] width 215 height 32
select select "3b5148f1-0588-4f88-a218-97bcfdce65c1"
click at [1039, 434] on select "Please Select Business Cards" at bounding box center [1147, 450] width 215 height 32
click at [1095, 487] on select "Please Select I will upload files I need a design - $100" at bounding box center [1147, 495] width 215 height 32
select select "upload"
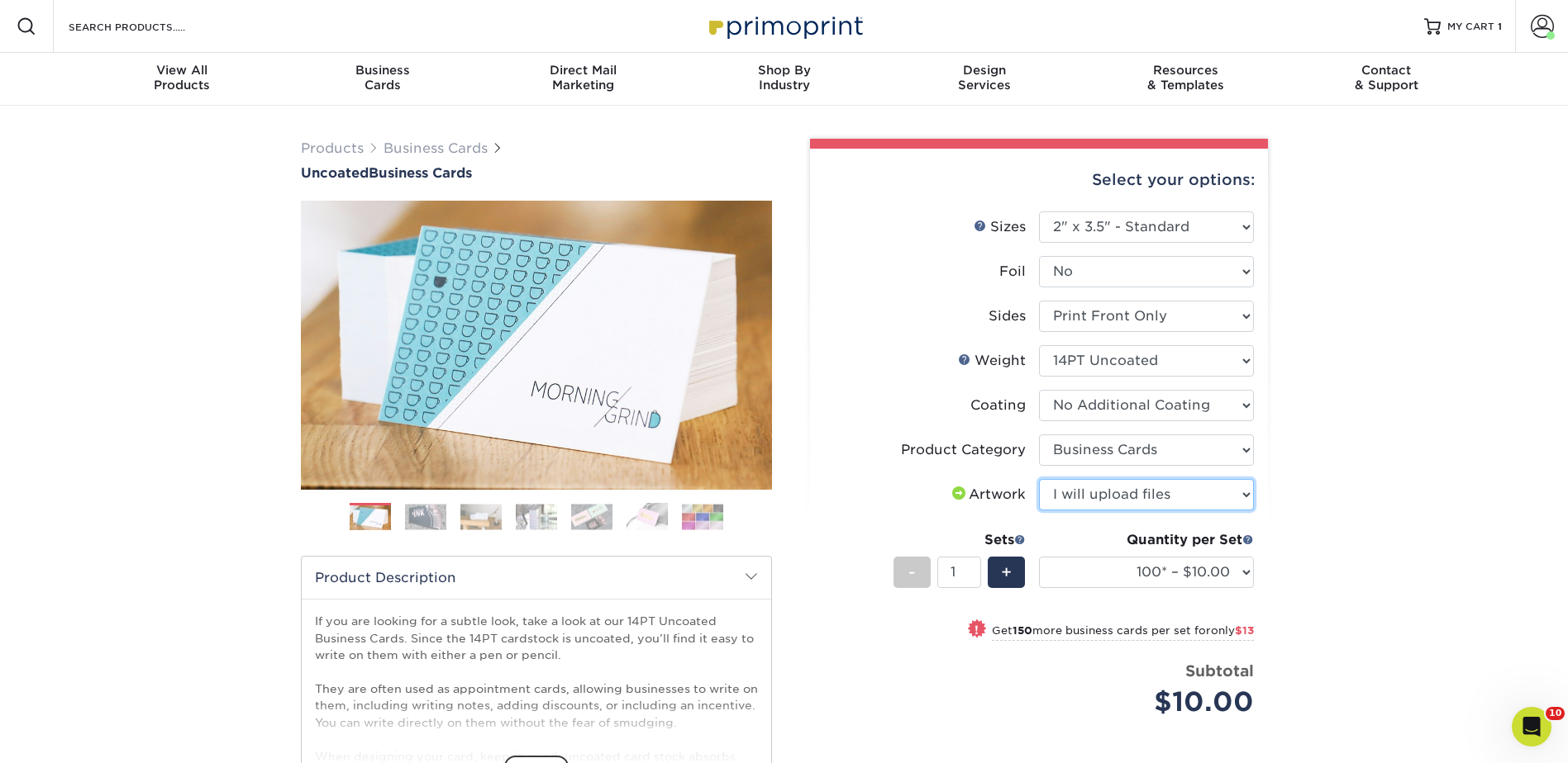
click at [1039, 479] on select "Please Select I will upload files I need a design - $100" at bounding box center [1147, 495] width 215 height 32
click at [1140, 570] on select "100* – $10.00 250* – $23.00 500 – $46.00 1000 – $57.00 2500 – $122.00 5000 – $1…" at bounding box center [1147, 573] width 215 height 32
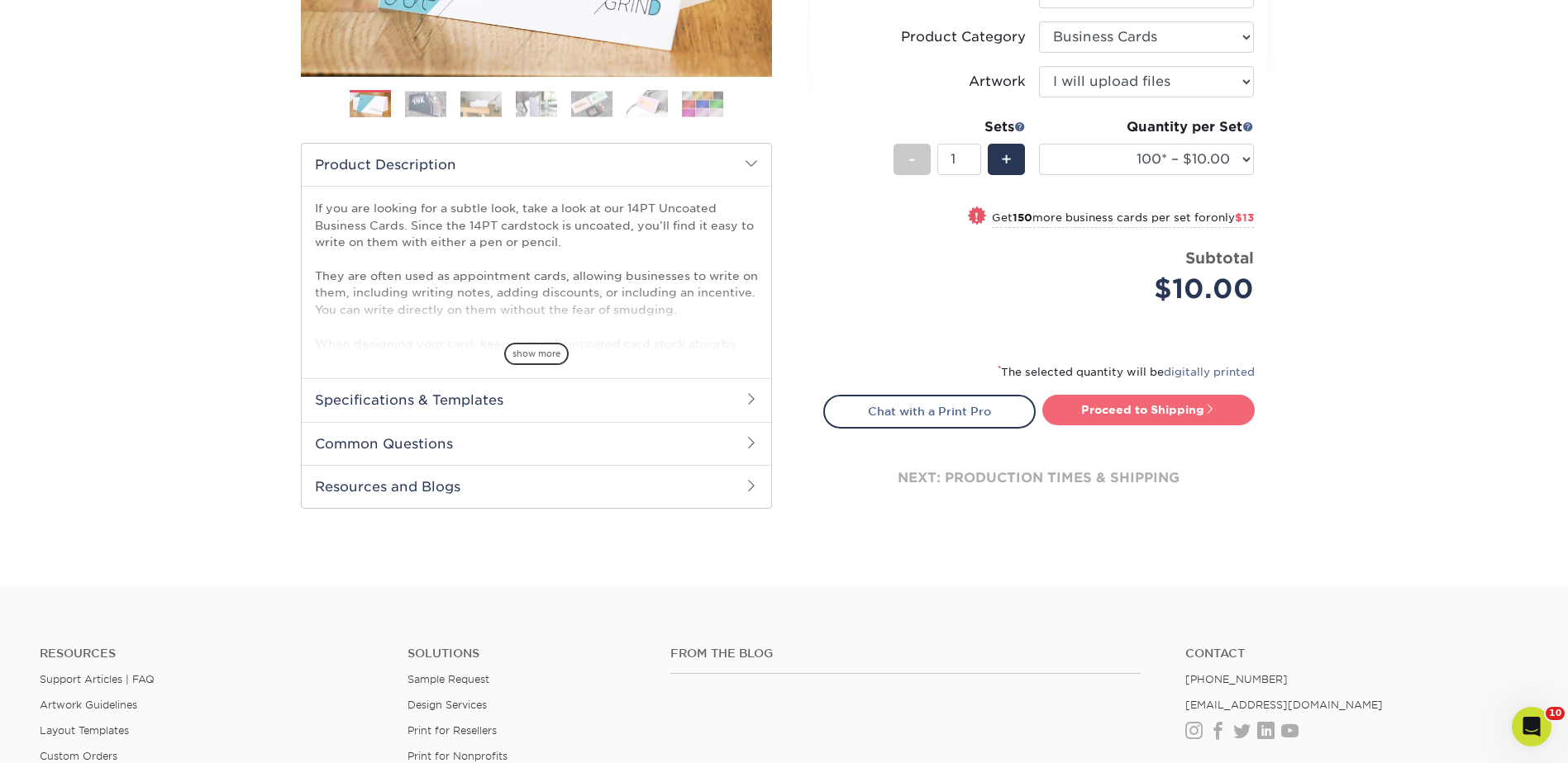
click at [1156, 408] on link "Proceed to Shipping" at bounding box center [1148, 410] width 212 height 30
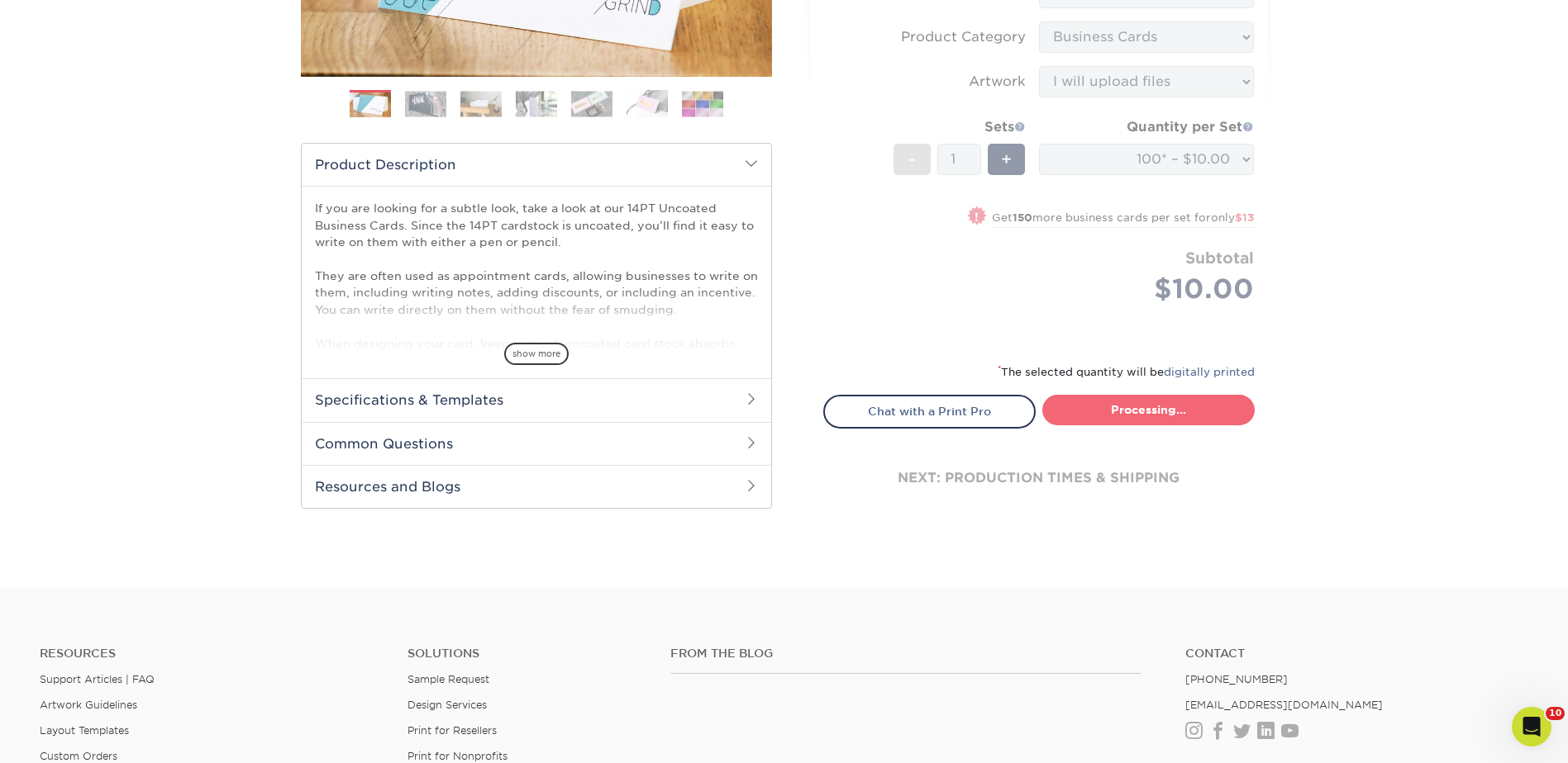
type input "Set 1"
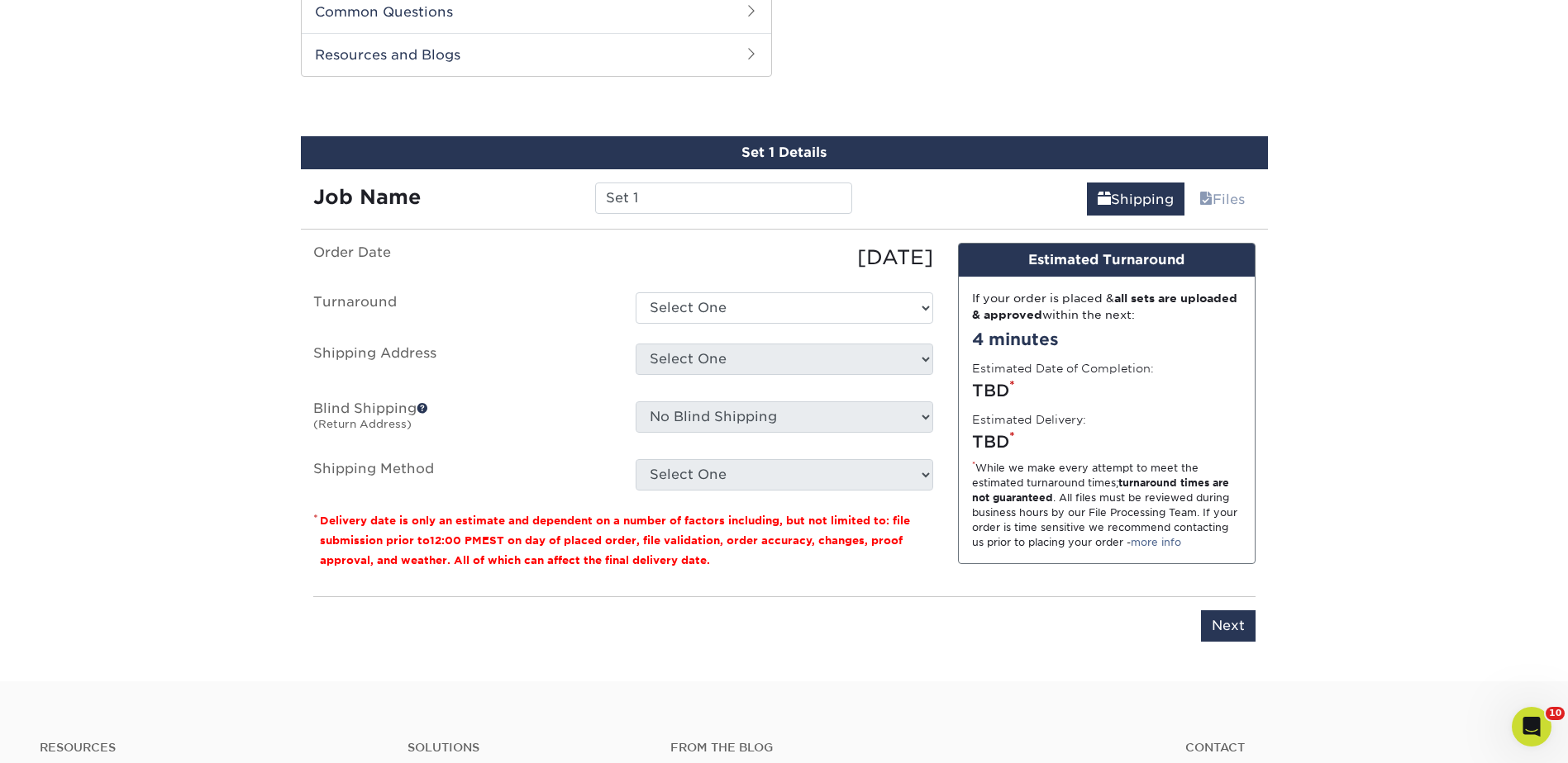
scroll to position [854, 0]
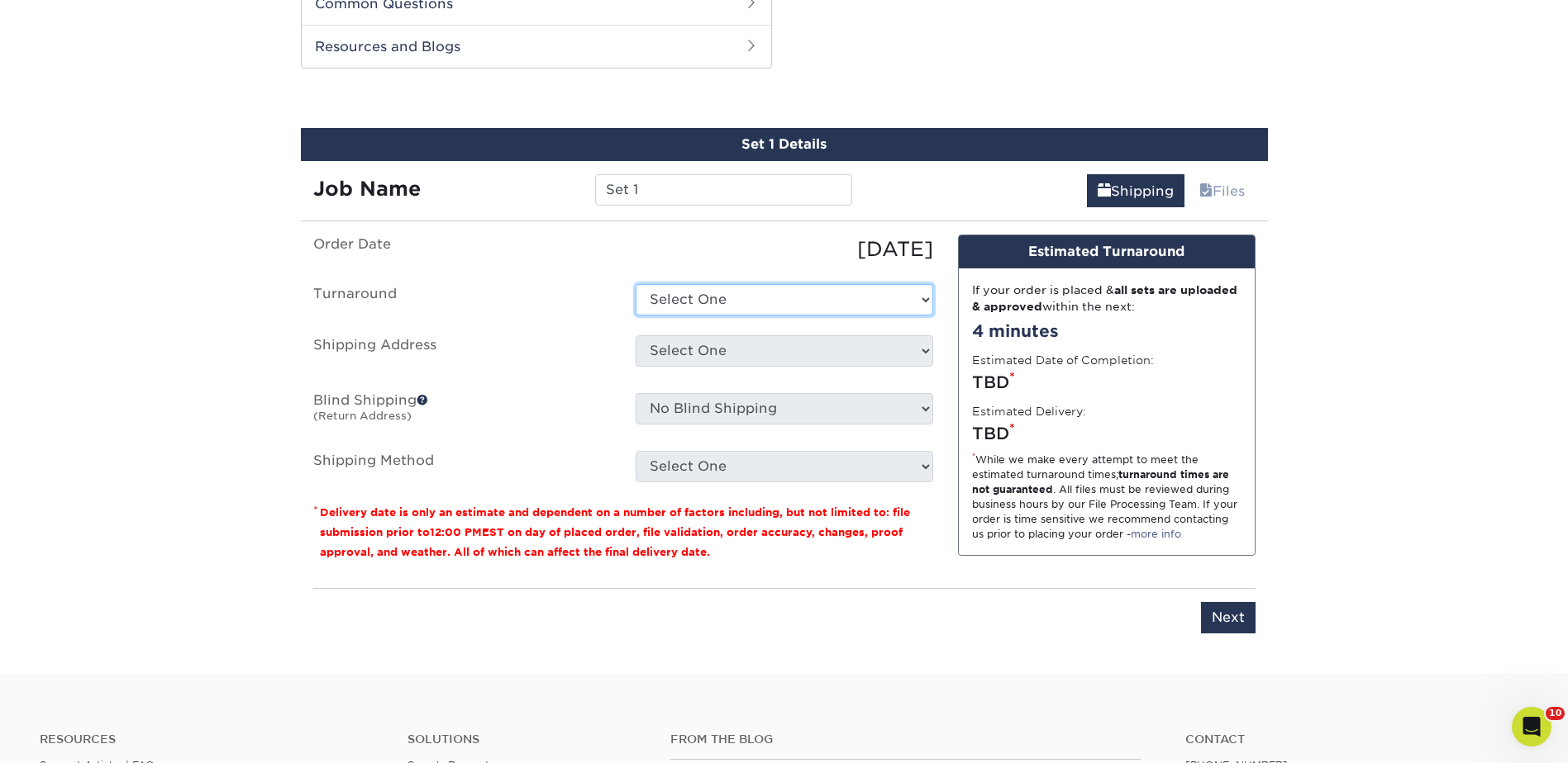
click at [671, 300] on select "Select One 2-4 Business Days 2 Day Next Business Day" at bounding box center [784, 300] width 298 height 32
click at [692, 288] on select "Select One 2-4 Business Days 2 Day Next Business Day" at bounding box center [784, 300] width 298 height 32
click at [690, 279] on ul "Order Date 08/12/2025 Turnaround Select One 2-4 Business Days 2 Day Next Busine…" at bounding box center [623, 359] width 620 height 248
drag, startPoint x: 690, startPoint y: 300, endPoint x: 695, endPoint y: 318, distance: 18.7
click at [690, 300] on select "Select One 2-4 Business Days 2 Day Next Business Day" at bounding box center [784, 300] width 298 height 32
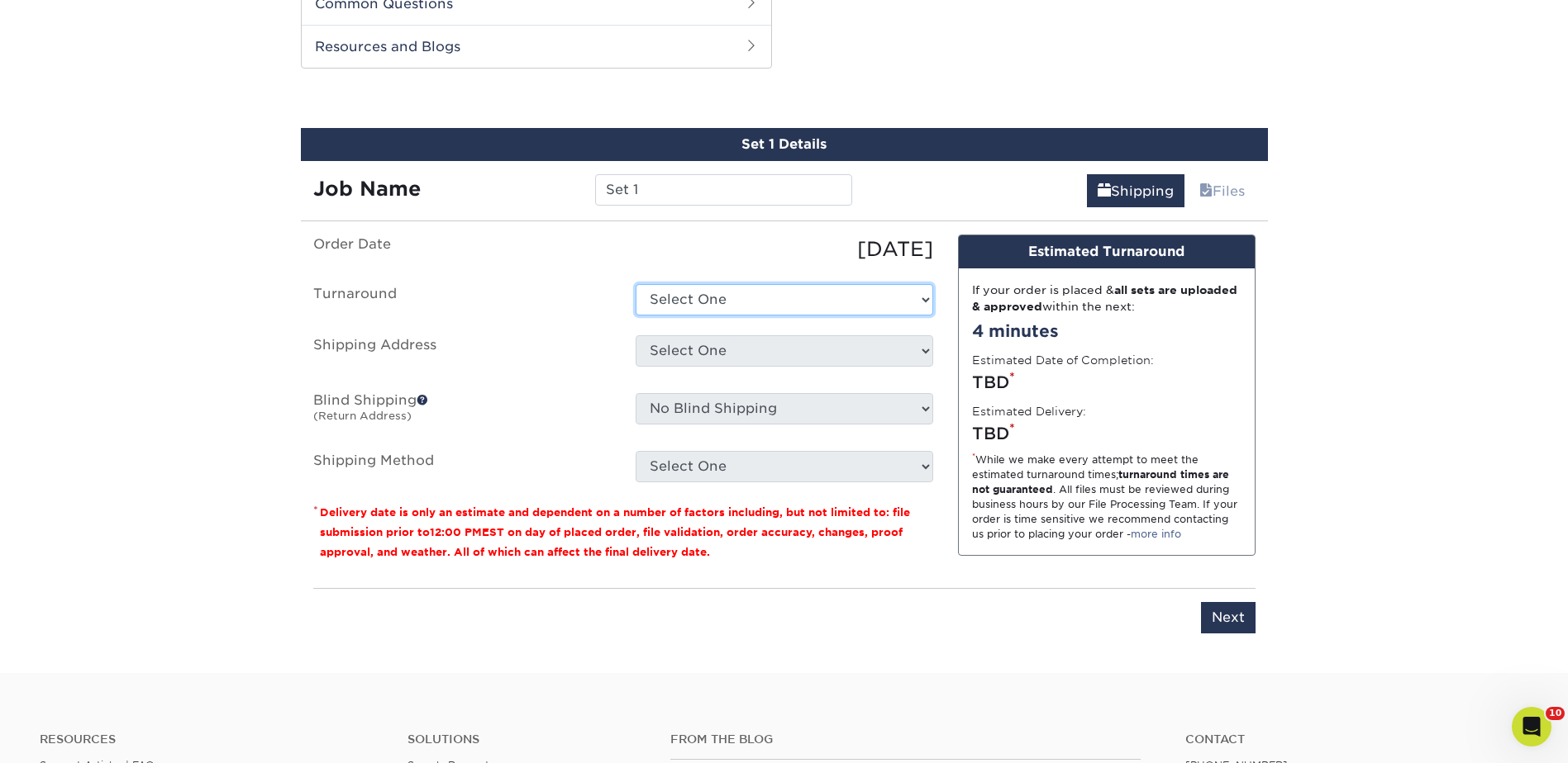
select select "e1006b0d-d144-4c7b-91de-2a82623d8725"
click at [636, 284] on select "Select One 2-4 Business Days 2 Day Next Business Day" at bounding box center [784, 300] width 298 height 32
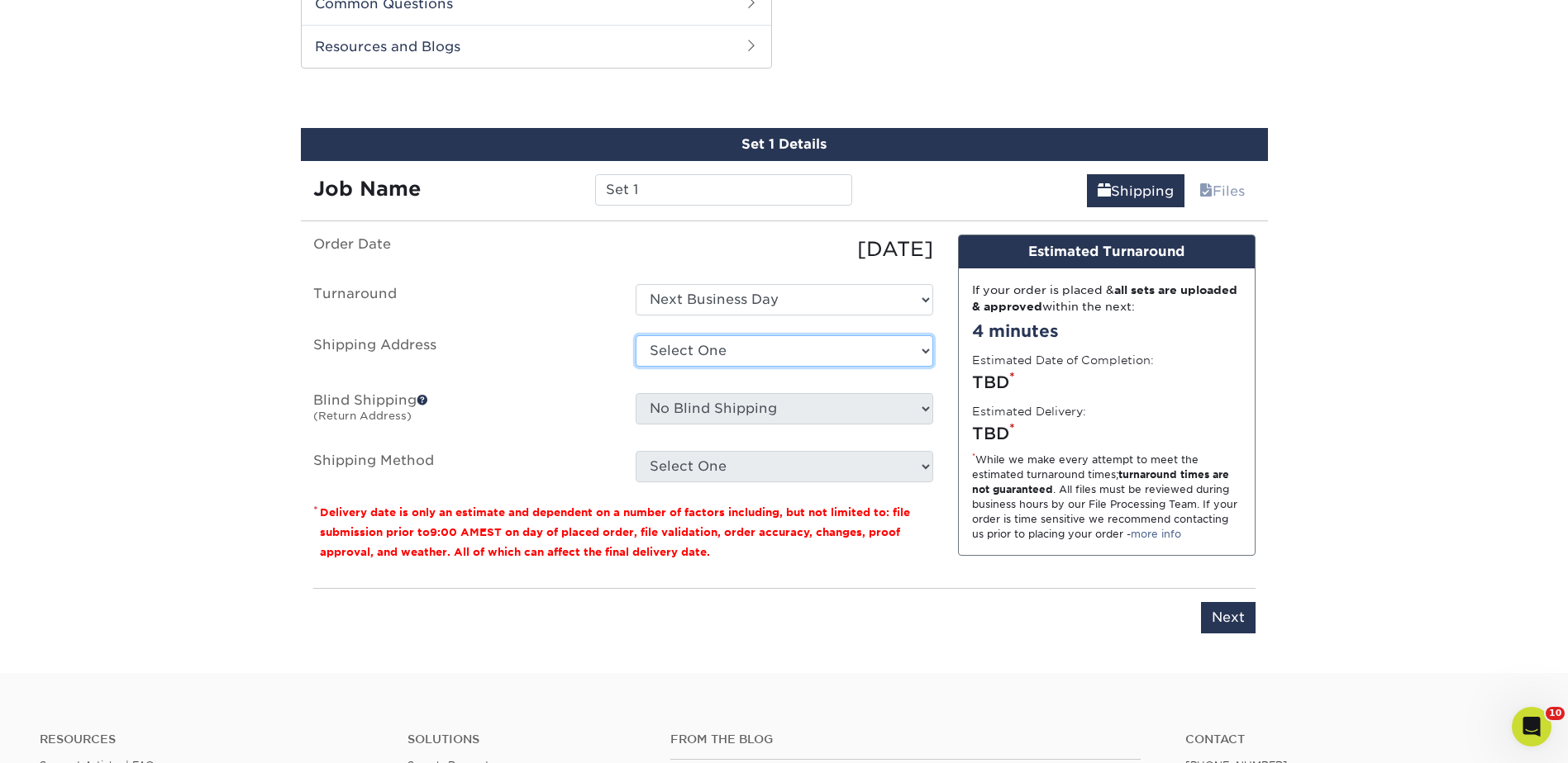
click at [686, 355] on select "Select One Berlin Canada - fake China East Valley Retirement fake fake fake flo…" at bounding box center [784, 352] width 298 height 32
drag, startPoint x: 713, startPoint y: 361, endPoint x: 713, endPoint y: 347, distance: 14.0
click at [713, 361] on select "Select One Berlin Canada - fake China East Valley Retirement fake fake fake flo…" at bounding box center [784, 352] width 298 height 32
select select "276445"
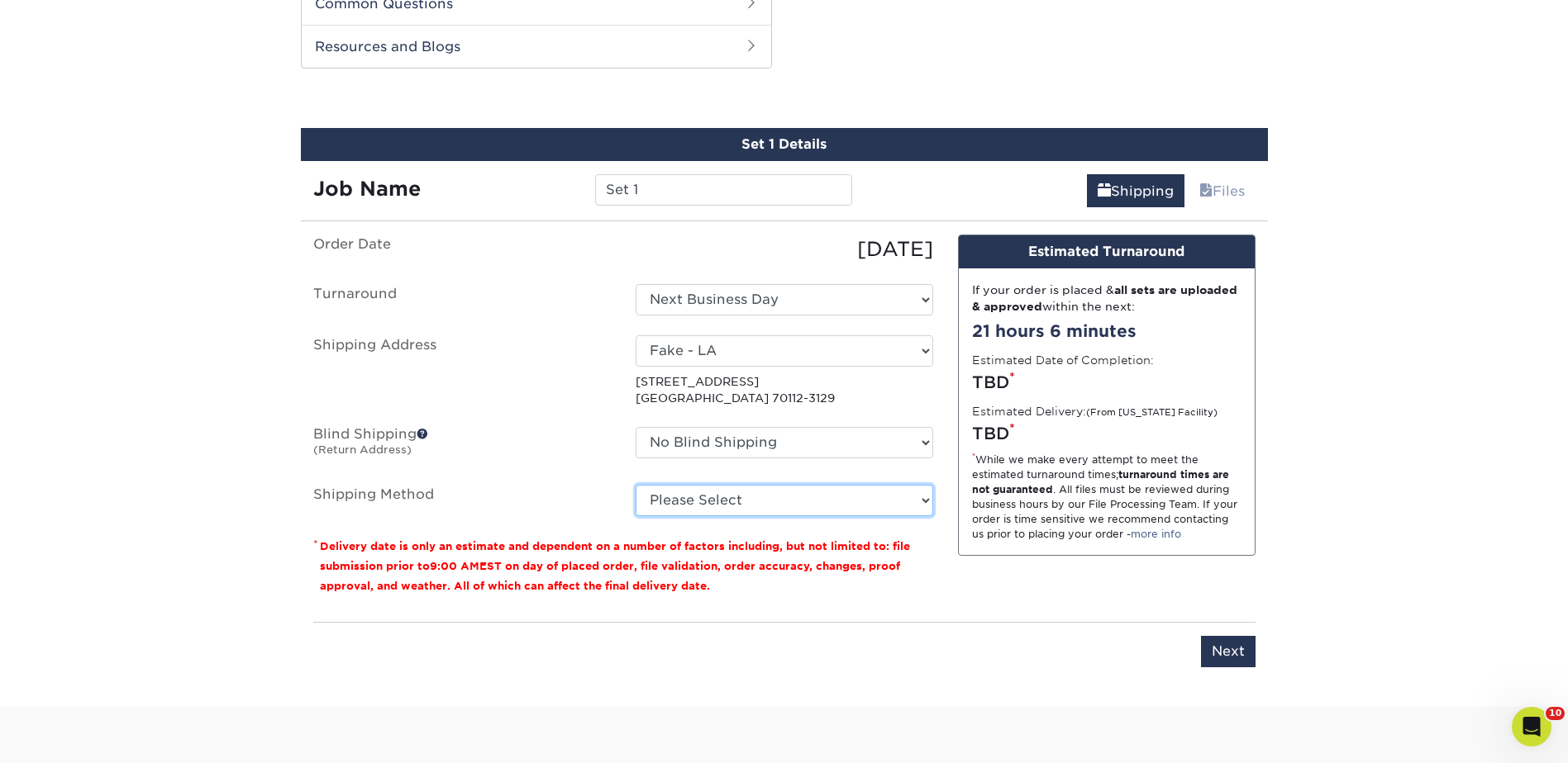
click at [721, 502] on select "Please Select Ground Shipping (+$7.84) 3 Day Shipping Service (+$15.36) 2 Day A…" at bounding box center [784, 501] width 298 height 32
select select "03"
click at [636, 485] on select "Please Select Ground Shipping (+$7.84) 3 Day Shipping Service (+$15.36) 2 Day A…" at bounding box center [784, 501] width 298 height 32
